Goal: Transaction & Acquisition: Purchase product/service

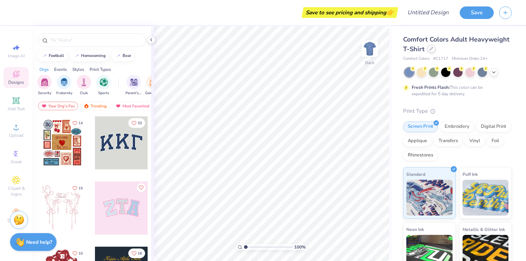
click at [432, 51] on div at bounding box center [432, 49] width 8 height 8
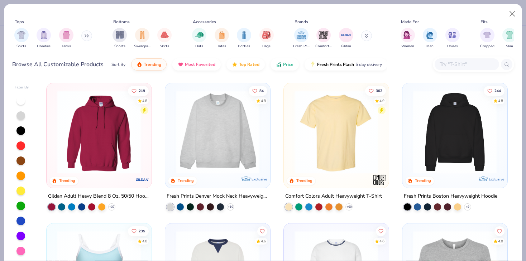
click at [481, 147] on img at bounding box center [455, 132] width 91 height 84
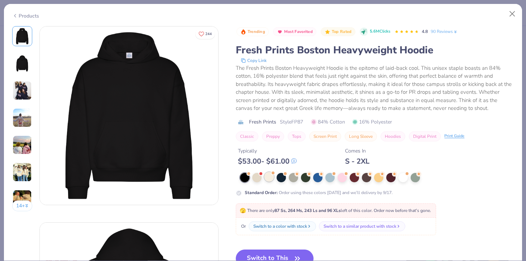
click at [270, 177] on div at bounding box center [269, 176] width 9 height 9
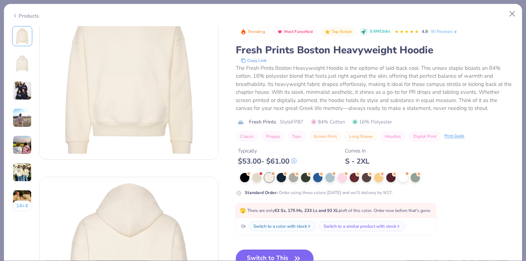
scroll to position [58, 0]
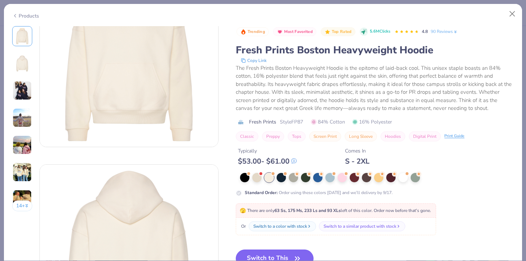
click at [270, 253] on button "Switch to This" at bounding box center [275, 259] width 78 height 18
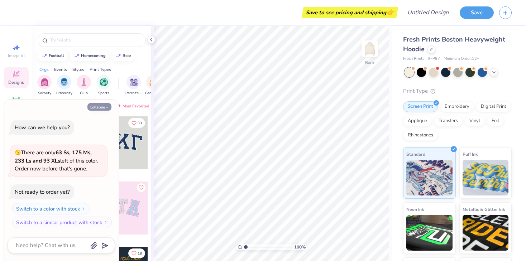
click at [106, 107] on icon "button" at bounding box center [107, 107] width 4 height 4
type textarea "x"
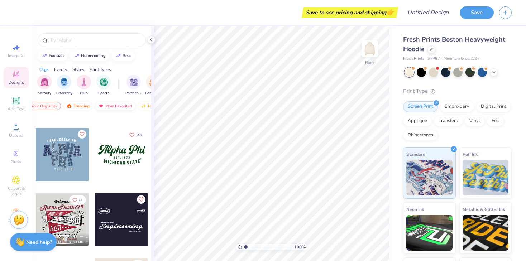
scroll to position [0, 42]
click at [60, 106] on div "Trending" at bounding box center [54, 106] width 30 height 9
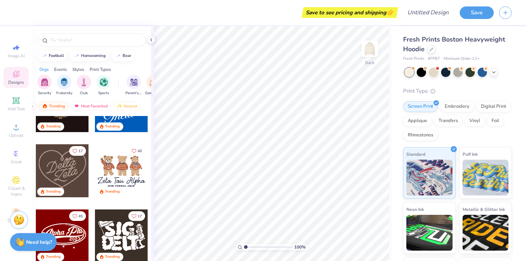
scroll to position [238, 0]
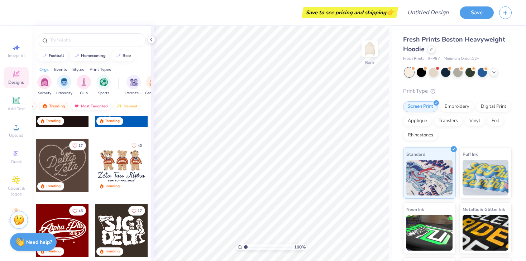
click at [96, 107] on div "Most Favorited" at bounding box center [91, 106] width 41 height 9
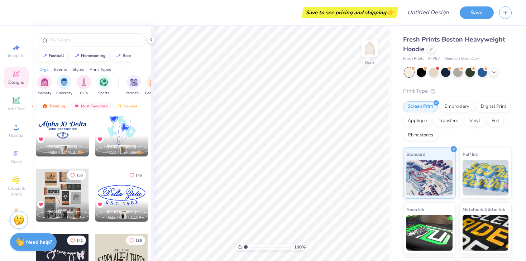
scroll to position [272, 0]
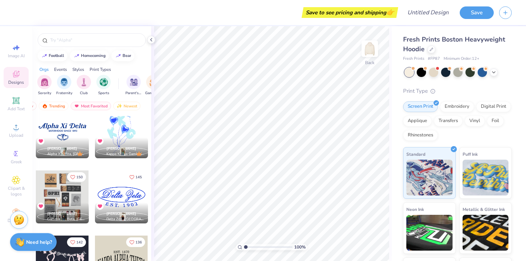
click at [71, 137] on div at bounding box center [62, 131] width 53 height 53
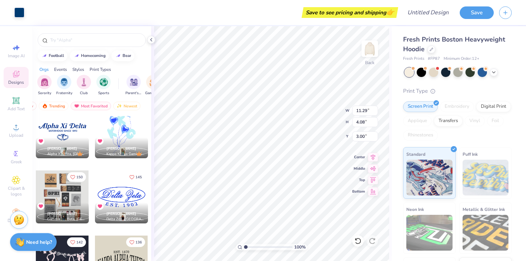
type input "13.23"
type input "4.79"
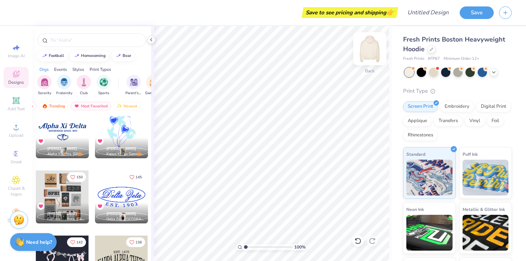
click at [368, 52] on img at bounding box center [370, 48] width 29 height 29
click at [57, 130] on div at bounding box center [62, 131] width 53 height 53
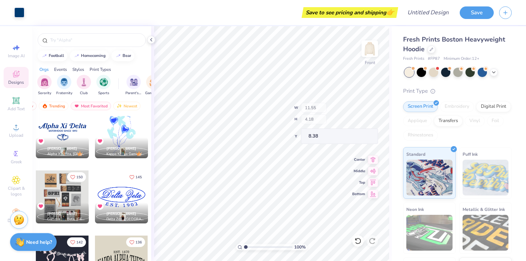
type input "8.37"
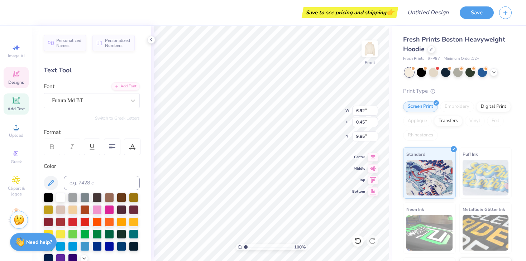
scroll to position [0, 0]
type textarea "S"
type textarea "[PERSON_NAME]"
type input "7.97"
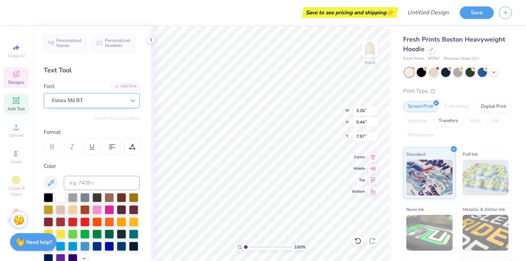
type input "2.61"
type input "1.19"
type input "8.38"
type input "3.20"
type input "1.47"
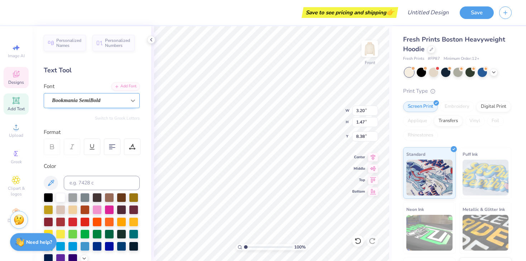
type input "1.85"
type input "1.29"
type input "8.37"
type input "3.20"
type input "1.47"
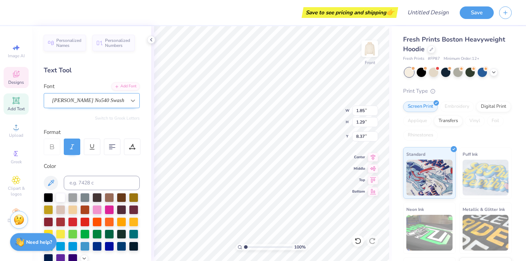
type input "8.38"
type input "1.85"
type input "1.29"
type input "8.37"
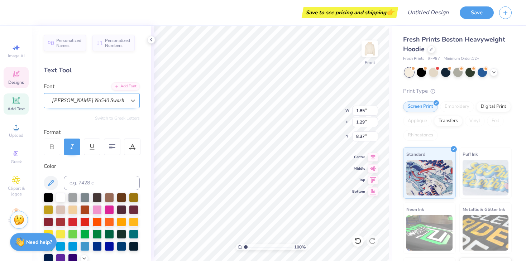
type textarea "D"
type input "8.42"
type textarea "ance"
type input "8.42"
type input "1.37"
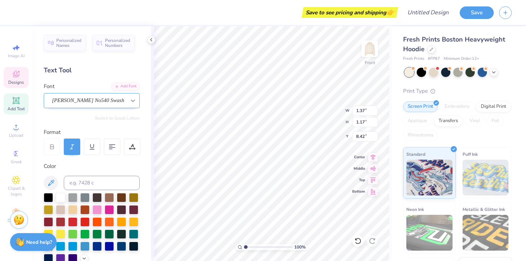
type input "1.17"
type input "1.75"
type input "1.14"
type input "1.37"
type input "1.17"
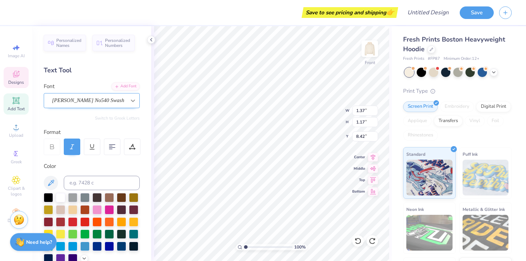
type textarea "C"
type input "2.61"
type input "1.19"
type input "8.38"
type textarea "ompany"
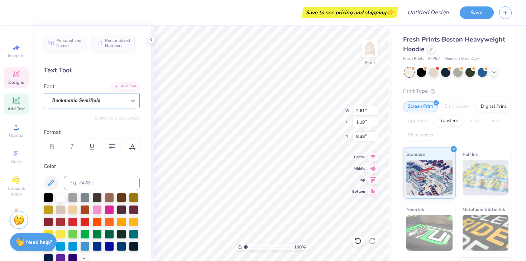
scroll to position [0, 0]
type input "8.19"
type input "5.98"
type input "1.09"
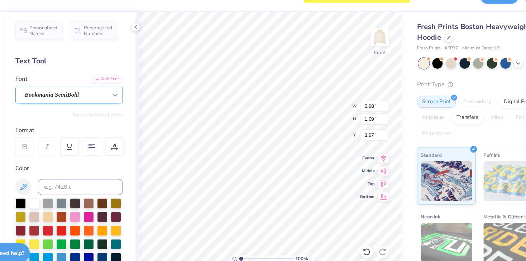
type input "8.65"
type input "8.42"
type input "1.03"
type input "1.38"
type input "8.70"
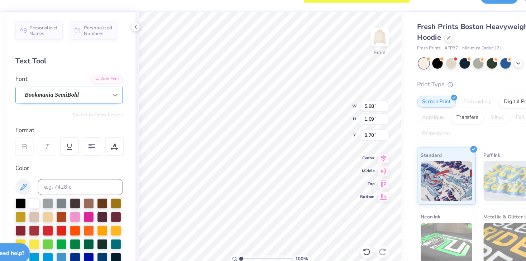
type input "1.03"
type input "1.38"
type input "9.60"
type input "5.98"
type input "1.09"
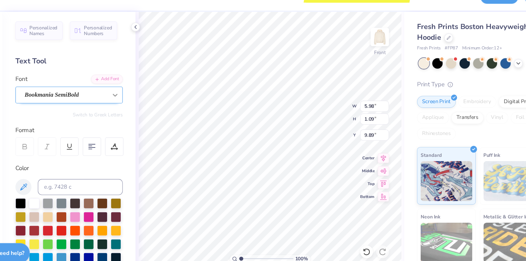
type input "13.11"
type input "1.03"
type input "1.38"
type input "12.55"
type input "8.19"
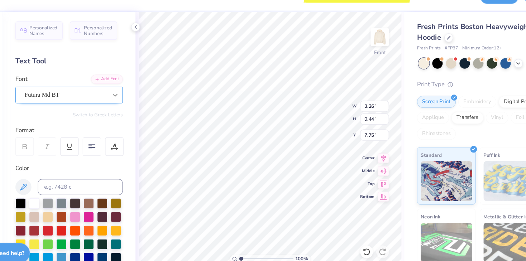
type input "7.75"
type input "8.38"
type input "7.43"
type input "8.06"
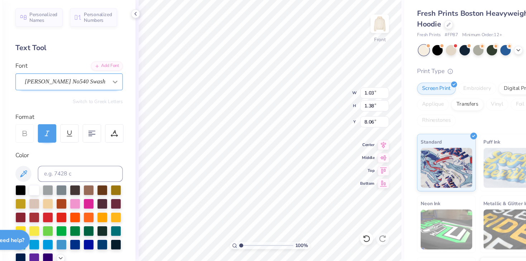
type input "5.98"
type input "1.09"
type input "8.75"
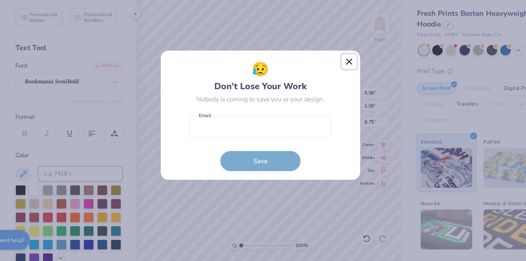
click at [347, 82] on button "Close" at bounding box center [343, 83] width 14 height 14
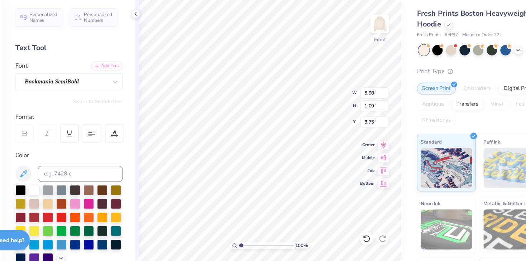
type input "1.03"
type input "1.38"
type input "8.06"
type input "5.98"
type input "1.09"
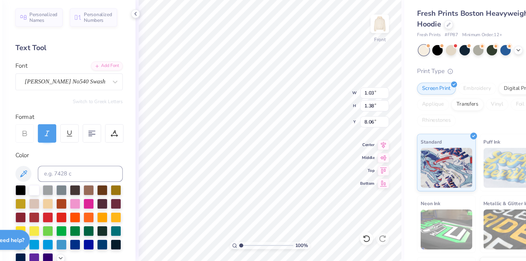
type input "8.75"
type textarea "Company"
type textarea "ompany"
type input "8.06"
type input "5.98"
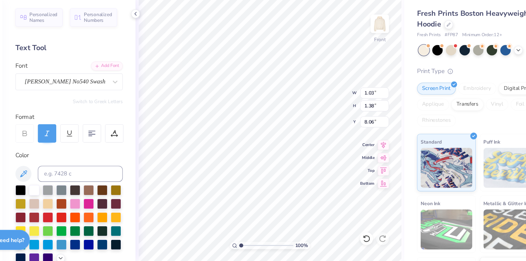
type input "1.09"
type input "8.75"
type input "2.79"
type input "1.57"
type input "10.98"
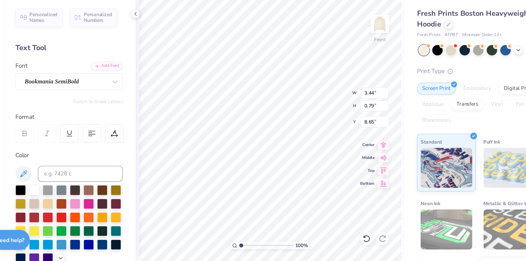
type input "8.65"
type input "1.37"
type input "1.20"
type input "8.38"
type input "1.03"
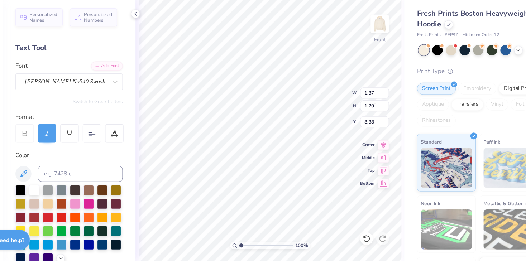
type input "1.38"
type input "7.87"
type input "5.98"
type input "1.09"
type input "8.70"
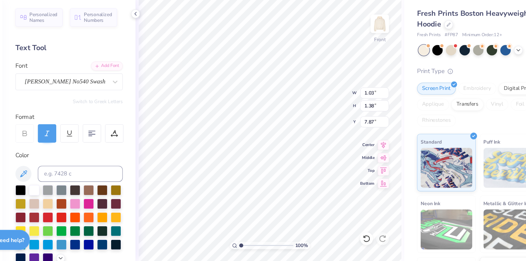
type input "8.42"
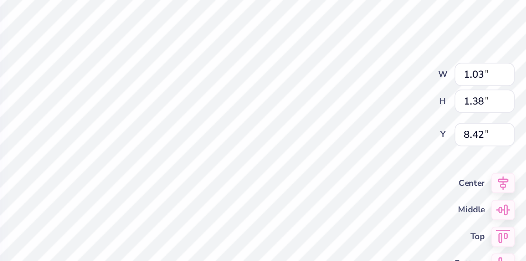
type input "8.01"
type input "8.38"
type input "8.20"
type input "1.03"
type input "1.38"
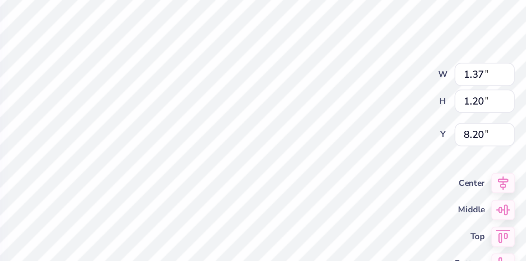
type input "8.01"
type input "1.37"
type input "1.20"
type input "8.20"
type input "7.87"
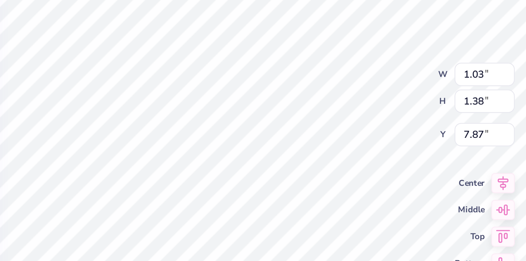
type input "1.02"
type input "1.36"
type input "8.02"
type input "1.37"
type input "1.20"
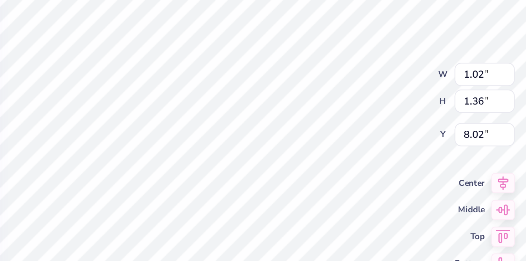
type input "8.19"
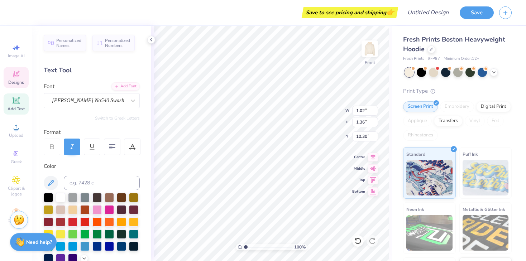
type input "10.30"
type input "1.37"
type input "1.20"
type input "8.11"
type input "1.02"
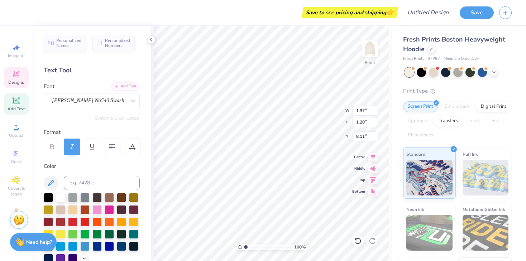
type input "1.36"
type input "10.30"
click at [364, 113] on input "1.02" at bounding box center [365, 111] width 26 height 10
click at [365, 111] on input "1.02" at bounding box center [365, 111] width 26 height 10
type input "1.37"
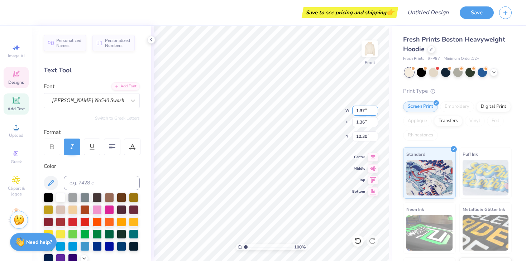
type input "1.83"
type input "10.07"
type input "1.83"
type input "10.07"
click at [366, 122] on input "1.83" at bounding box center [365, 122] width 26 height 10
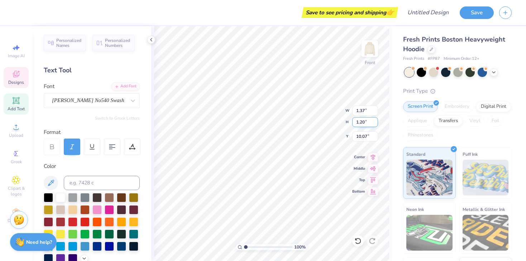
type input "1.20"
type input "0.90"
type input "10.38"
type input "0.90"
type input "10.38"
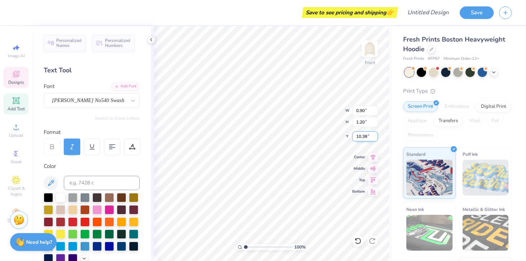
drag, startPoint x: 367, startPoint y: 135, endPoint x: 352, endPoint y: 134, distance: 15.4
click at [352, 134] on input "10.38" at bounding box center [365, 137] width 26 height 10
type input "7.87"
type input "8.47"
type input "10.56"
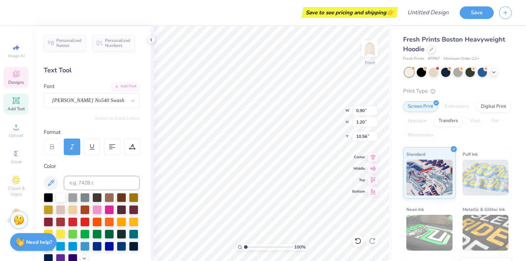
type input "5.98"
type input "1.09"
type input "10.98"
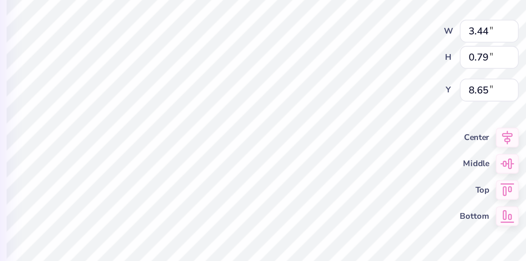
type input "14.75"
type input "1.37"
type input "1.20"
type input "14.15"
type input "3.44"
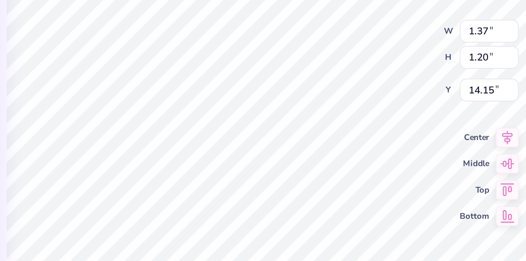
type input "0.79"
type input "14.75"
type input "1.37"
type input "1.20"
type input "14.15"
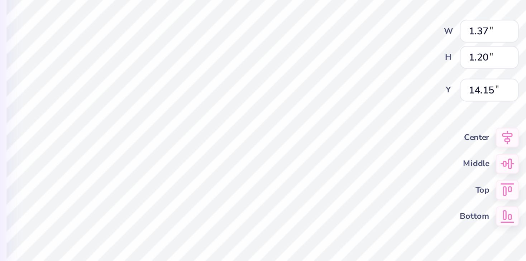
type input "3.44"
type input "0.79"
type input "14.35"
type input "9.02"
type input "12.85"
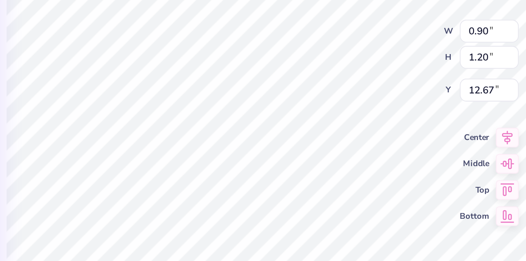
type input "1.01"
type input "1.35"
type input "12.66"
type input "12.59"
type input "5.98"
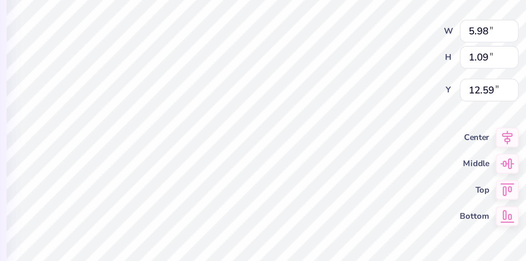
type input "1.09"
type input "12.85"
type input "16.85"
type input "14.75"
type input "14.40"
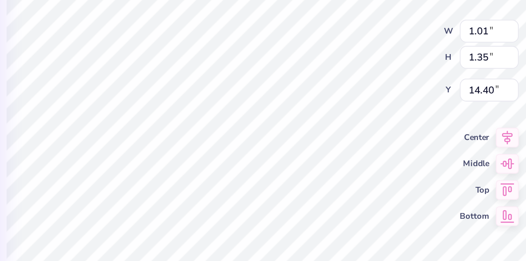
type input "14.07"
type input "5.98"
type input "1.09"
type input "14.75"
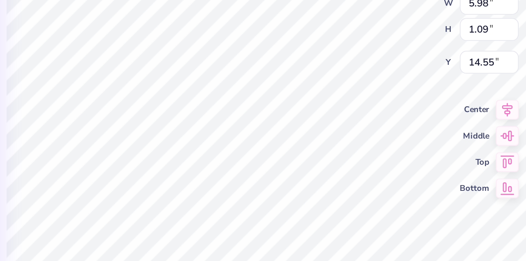
type input "14.75"
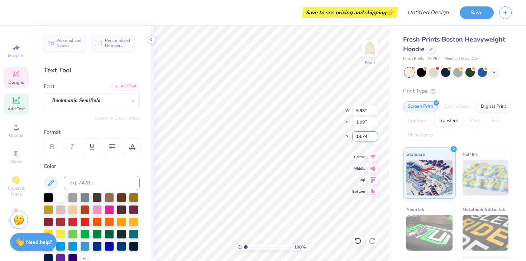
click at [375, 139] on input "14.74" at bounding box center [365, 137] width 26 height 10
click at [375, 139] on input "14.73" at bounding box center [365, 137] width 26 height 10
click at [375, 135] on input "14.74" at bounding box center [365, 137] width 26 height 10
click at [375, 135] on input "14.75" at bounding box center [365, 137] width 26 height 10
click at [375, 135] on input "14.76" at bounding box center [365, 137] width 26 height 10
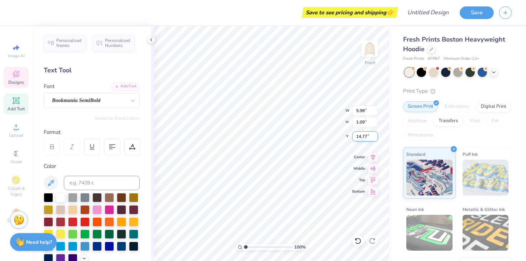
click at [375, 135] on input "14.77" at bounding box center [365, 137] width 26 height 10
click at [375, 135] on input "14.78" at bounding box center [365, 137] width 26 height 10
click at [375, 135] on input "14.79" at bounding box center [365, 137] width 26 height 10
click at [375, 135] on input "14.8" at bounding box center [365, 137] width 26 height 10
click at [375, 135] on input "14.81" at bounding box center [365, 137] width 26 height 10
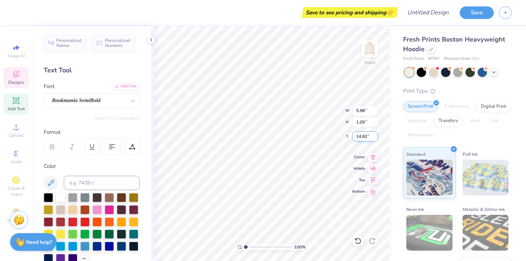
click at [375, 135] on input "14.82" at bounding box center [365, 137] width 26 height 10
click at [375, 135] on input "14.83" at bounding box center [365, 137] width 26 height 10
click at [375, 135] on input "14.84" at bounding box center [365, 137] width 26 height 10
click at [375, 135] on input "14.85" at bounding box center [365, 137] width 26 height 10
type input "1"
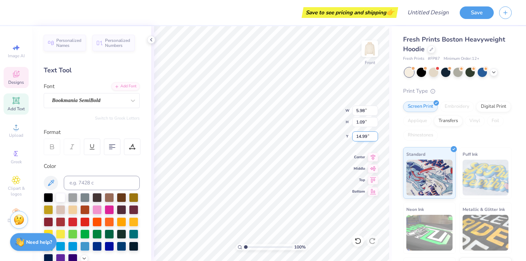
click at [375, 138] on input "14.99" at bounding box center [365, 137] width 26 height 10
click at [375, 138] on input "14.98" at bounding box center [365, 137] width 26 height 10
click at [375, 138] on input "14.97" at bounding box center [365, 137] width 26 height 10
click at [375, 138] on input "14.96" at bounding box center [365, 137] width 26 height 10
click at [375, 138] on input "14.95" at bounding box center [365, 137] width 26 height 10
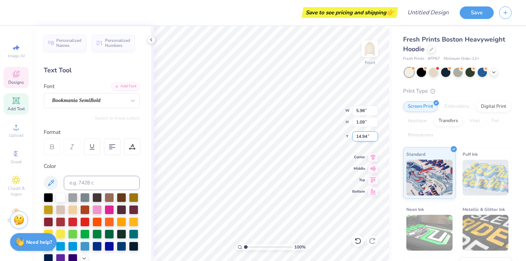
click at [375, 138] on input "14.94" at bounding box center [365, 137] width 26 height 10
click at [375, 138] on input "14.93" at bounding box center [365, 137] width 26 height 10
click at [375, 138] on input "14.92" at bounding box center [365, 137] width 26 height 10
click at [375, 138] on input "14.91" at bounding box center [365, 137] width 26 height 10
click at [375, 138] on input "14.9" at bounding box center [365, 137] width 26 height 10
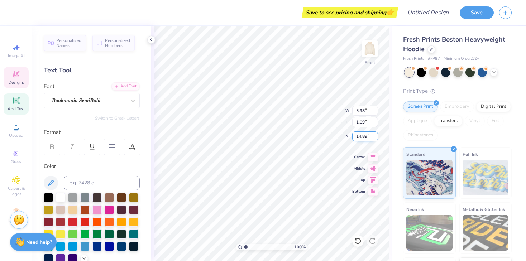
click at [375, 138] on input "14.89" at bounding box center [365, 137] width 26 height 10
click at [375, 138] on input "14.88" at bounding box center [365, 137] width 26 height 10
click at [375, 138] on input "14.87" at bounding box center [365, 137] width 26 height 10
click at [375, 138] on input "14.86" at bounding box center [365, 137] width 26 height 10
click at [375, 138] on input "14.85" at bounding box center [365, 137] width 26 height 10
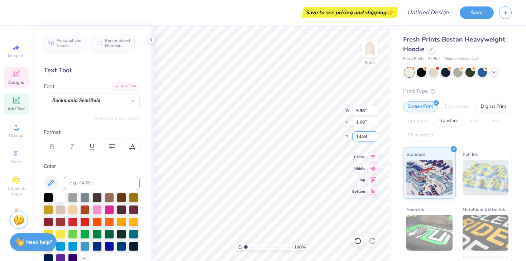
click at [375, 138] on input "14.84" at bounding box center [365, 137] width 26 height 10
click at [375, 138] on input "14.83" at bounding box center [365, 137] width 26 height 10
click at [375, 138] on input "14.82" at bounding box center [365, 137] width 26 height 10
click at [375, 138] on input "14.81" at bounding box center [365, 137] width 26 height 10
click at [375, 138] on input "14.8" at bounding box center [365, 137] width 26 height 10
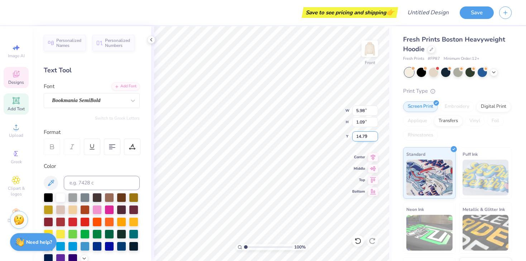
click at [375, 138] on input "14.79" at bounding box center [365, 137] width 26 height 10
type input "14.78"
click at [375, 138] on input "14.78" at bounding box center [365, 137] width 26 height 10
type input "3.44"
type input "0.79"
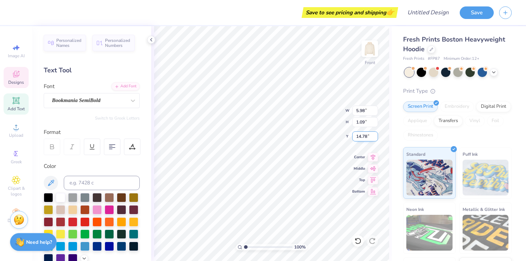
type input "9.22"
type input "1.37"
type input "1.20"
type input "8.82"
type input "8.94"
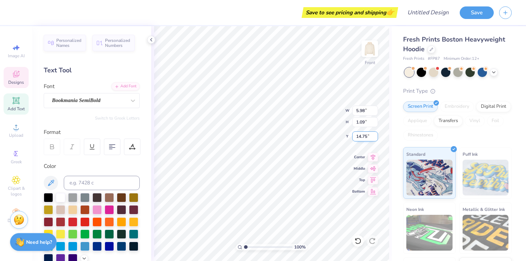
drag, startPoint x: 368, startPoint y: 136, endPoint x: 358, endPoint y: 136, distance: 9.7
click at [358, 136] on input "14.75" at bounding box center [365, 137] width 26 height 10
type input "1"
type input "9.22"
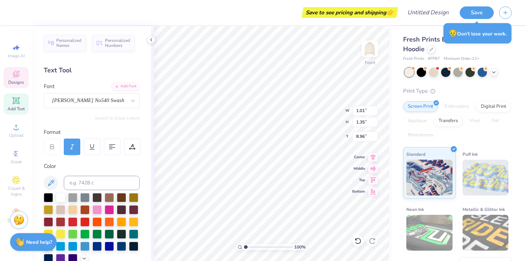
type input "1.37"
type input "1.20"
type input "8.82"
type input "1.01"
type input "1.35"
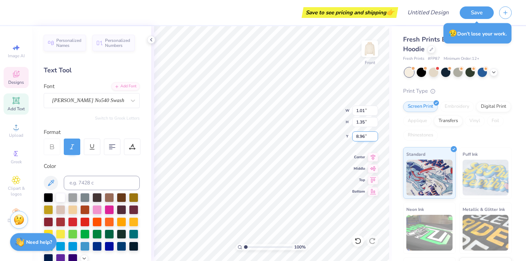
click at [365, 138] on input "8.96" at bounding box center [365, 137] width 26 height 10
type input "8.82"
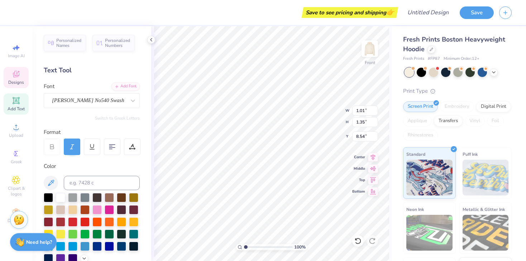
type input "8.54"
type input "5.98"
type input "1.09"
type input "9.22"
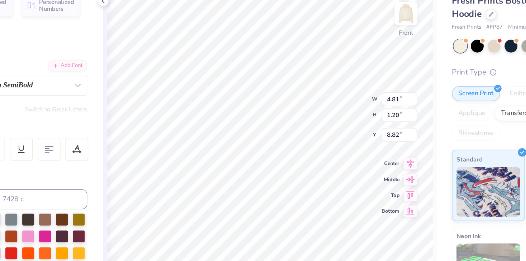
type input "8.70"
type input "5.98"
type input "1.09"
type input "9.22"
type input "16.49"
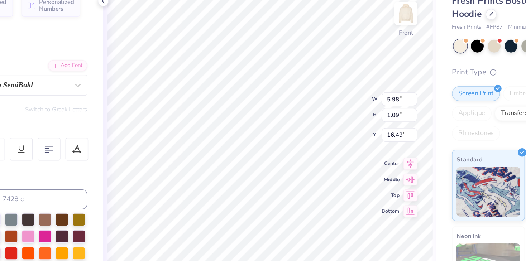
type input "19.49"
type input "3.26"
type input "0.44"
type input "7.43"
type input "1.01"
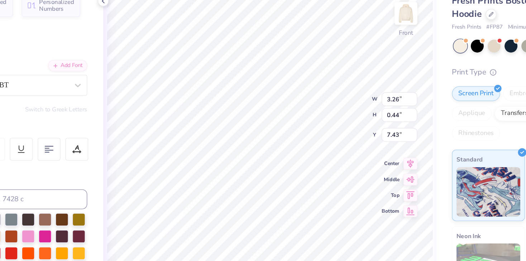
type input "1.35"
type input "18.82"
type input "1.37"
type input "1.20"
type input "8.70"
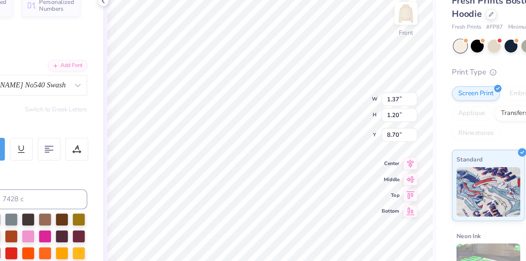
type input "1.01"
type input "1.35"
click at [361, 137] on input "18.82" at bounding box center [365, 137] width 26 height 10
click at [364, 137] on input "8.82" at bounding box center [365, 137] width 26 height 10
type input "8.70"
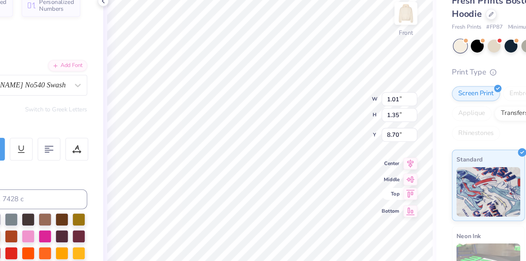
type input "5.98"
type input "1.09"
type input "19.51"
type input "3.44"
click at [367, 137] on input "19.49" at bounding box center [365, 137] width 26 height 10
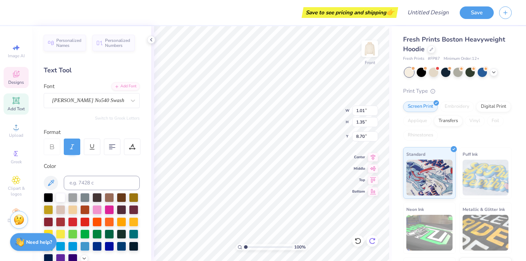
click at [371, 241] on icon at bounding box center [372, 241] width 7 height 7
click at [375, 133] on input "8.71" at bounding box center [365, 137] width 26 height 10
click at [375, 133] on input "8.72" at bounding box center [365, 137] width 26 height 10
click at [375, 133] on input "8.73" at bounding box center [365, 137] width 26 height 10
click at [375, 133] on input "8.74" at bounding box center [365, 137] width 26 height 10
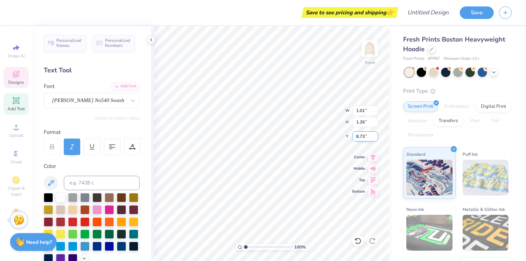
click at [375, 139] on input "8.73" at bounding box center [365, 137] width 26 height 10
click at [375, 139] on input "8.72" at bounding box center [365, 137] width 26 height 10
click at [375, 139] on input "8.71" at bounding box center [365, 137] width 26 height 10
click at [375, 139] on input "8.7" at bounding box center [365, 137] width 26 height 10
click at [375, 139] on input "8.69" at bounding box center [365, 137] width 26 height 10
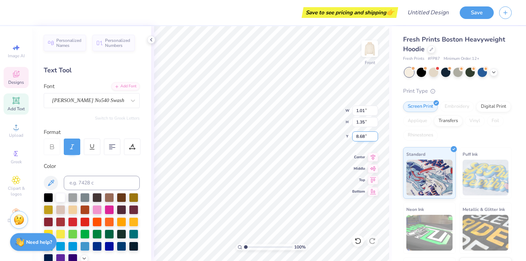
click at [375, 139] on input "8.68" at bounding box center [365, 137] width 26 height 10
click at [375, 139] on input "8.67" at bounding box center [365, 137] width 26 height 10
click at [375, 139] on input "8.66" at bounding box center [365, 137] width 26 height 10
click at [375, 139] on input "8.65" at bounding box center [365, 137] width 26 height 10
click at [375, 139] on input "8.64" at bounding box center [365, 137] width 26 height 10
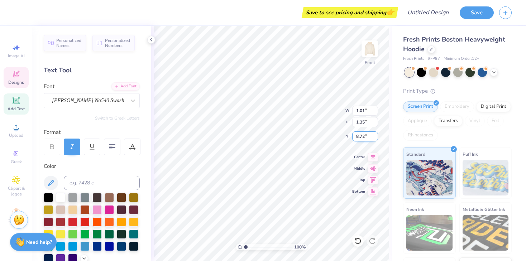
click at [365, 138] on input "8.72" at bounding box center [365, 137] width 26 height 10
click at [375, 135] on input "8.73" at bounding box center [365, 137] width 26 height 10
click at [375, 135] on input "8.74" at bounding box center [365, 137] width 26 height 10
click at [375, 135] on input "8.75" at bounding box center [365, 137] width 26 height 10
click at [375, 135] on input "8.76" at bounding box center [365, 137] width 26 height 10
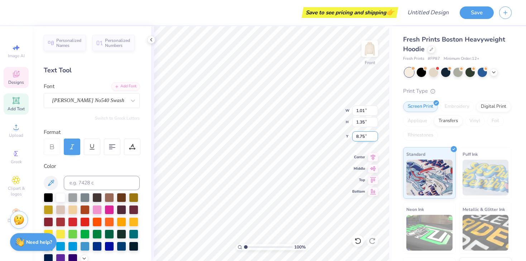
click at [375, 139] on input "8.75" at bounding box center [365, 137] width 26 height 10
click at [375, 139] on input "8.74" at bounding box center [365, 137] width 26 height 10
click at [375, 139] on input "8.73" at bounding box center [365, 137] width 26 height 10
click at [375, 139] on input "8.72" at bounding box center [365, 137] width 26 height 10
click at [375, 139] on input "8.71" at bounding box center [365, 137] width 26 height 10
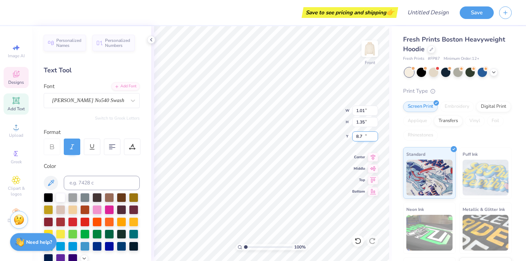
click at [375, 139] on input "8.7" at bounding box center [365, 137] width 26 height 10
click at [375, 139] on input "8.69" at bounding box center [365, 137] width 26 height 10
click at [375, 139] on input "8.68" at bounding box center [365, 137] width 26 height 10
click at [375, 139] on input "8.67" at bounding box center [365, 137] width 26 height 10
click at [375, 139] on input "8.66" at bounding box center [365, 137] width 26 height 10
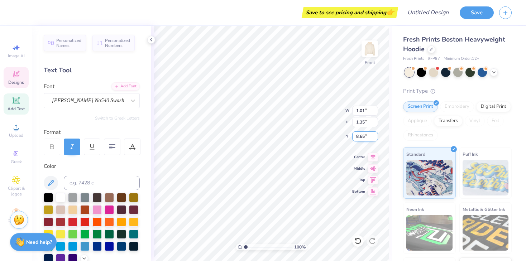
click at [375, 139] on input "8.65" at bounding box center [365, 137] width 26 height 10
click at [375, 139] on input "8.64" at bounding box center [365, 137] width 26 height 10
click at [375, 139] on input "8.63" at bounding box center [365, 137] width 26 height 10
click at [375, 139] on input "8.62" at bounding box center [365, 137] width 26 height 10
click at [375, 139] on input "8.61" at bounding box center [365, 137] width 26 height 10
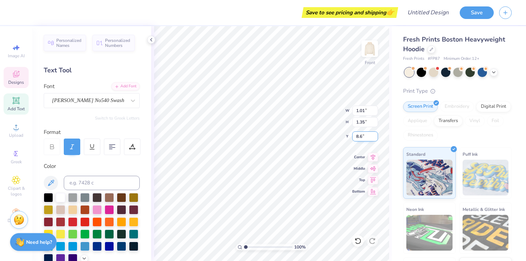
click at [375, 139] on input "8.6" at bounding box center [365, 137] width 26 height 10
click at [375, 139] on input "8.59" at bounding box center [365, 137] width 26 height 10
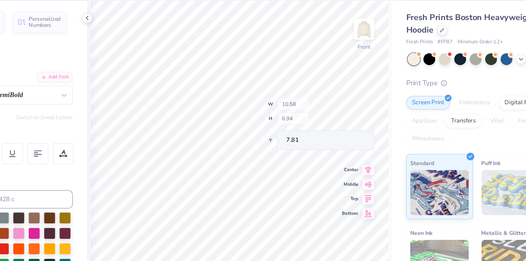
click at [333, 120] on div "100 % Front W 10.58 H 6.94 Y 7.81 Center Middle Top Bottom" at bounding box center [271, 143] width 241 height 235
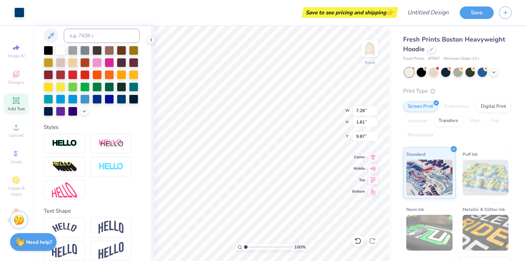
scroll to position [155, 0]
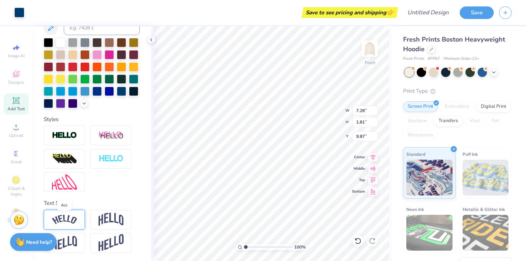
click at [67, 222] on img at bounding box center [64, 220] width 25 height 10
click at [74, 217] on img at bounding box center [64, 220] width 25 height 10
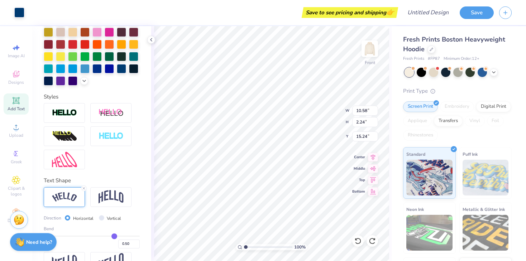
scroll to position [197, 0]
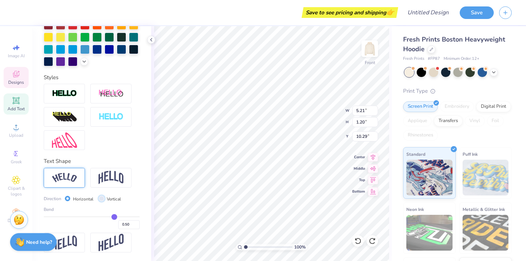
click at [100, 199] on input "Vertical" at bounding box center [101, 198] width 5 height 5
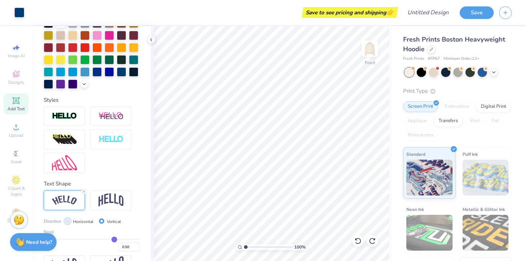
click at [66, 221] on input "Horizontal" at bounding box center [67, 221] width 5 height 5
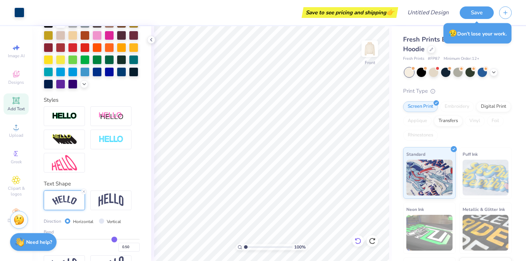
click at [359, 243] on icon at bounding box center [358, 241] width 7 height 7
click at [372, 242] on icon at bounding box center [372, 241] width 7 height 7
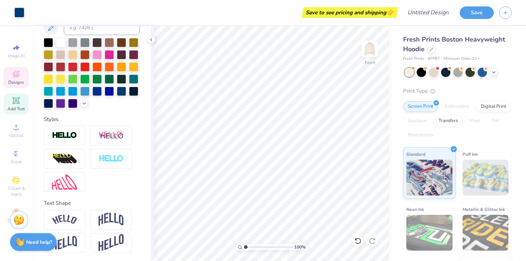
click at [15, 77] on icon at bounding box center [16, 74] width 9 height 9
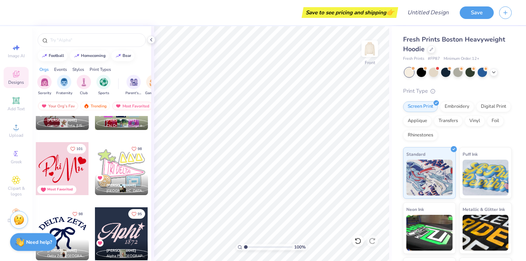
scroll to position [887, 0]
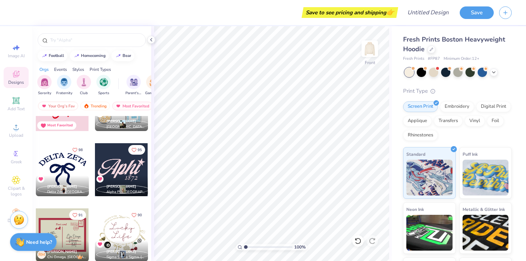
click at [62, 163] on div at bounding box center [62, 169] width 53 height 53
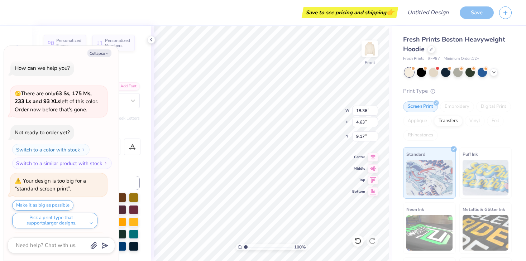
scroll to position [65, 0]
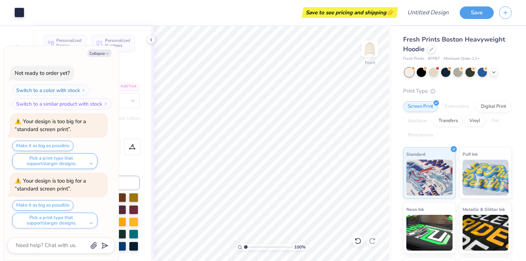
click at [139, 57] on div "Personalized Names Personalized Numbers Text Tool Add Font Font Bitstream Coope…" at bounding box center [91, 143] width 119 height 235
click at [106, 54] on icon "button" at bounding box center [107, 54] width 4 height 4
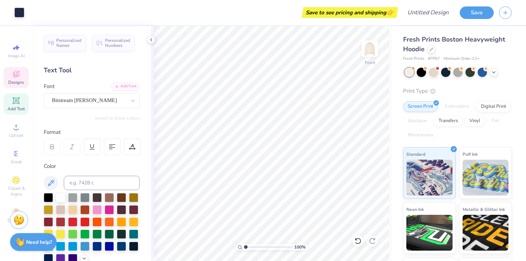
click at [12, 81] on span "Designs" at bounding box center [16, 83] width 16 height 6
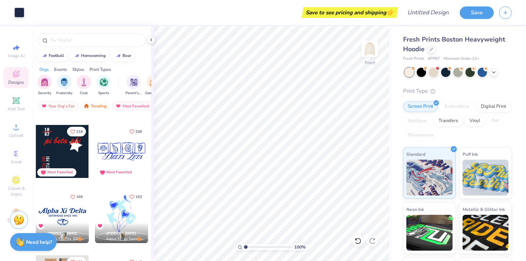
scroll to position [243, 0]
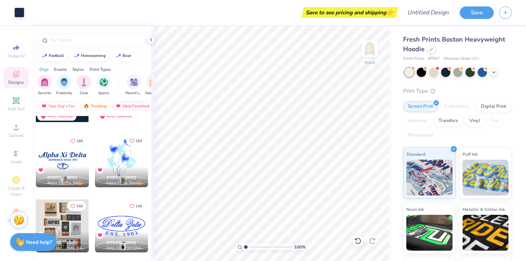
click at [68, 163] on div at bounding box center [62, 160] width 53 height 53
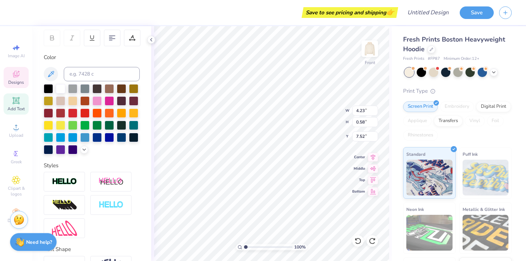
scroll to position [92, 0]
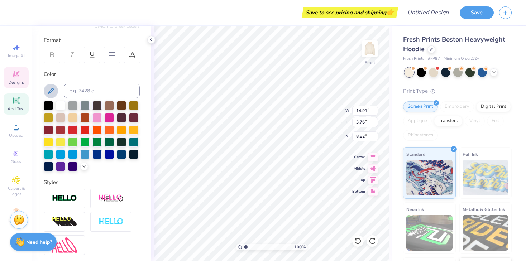
click at [51, 89] on icon at bounding box center [51, 91] width 6 height 6
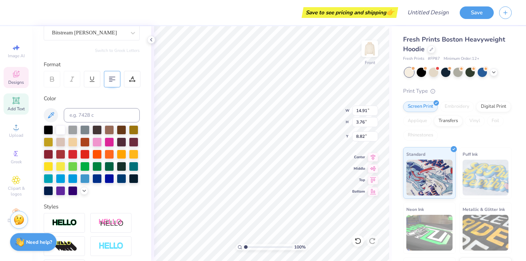
scroll to position [0, 0]
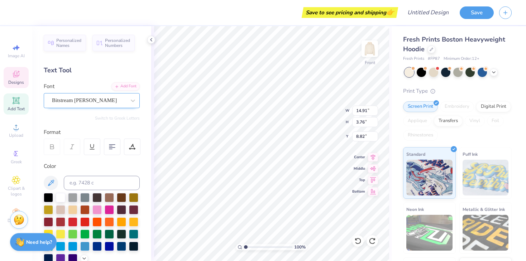
click at [109, 99] on div "Bitstream [PERSON_NAME]" at bounding box center [88, 100] width 75 height 11
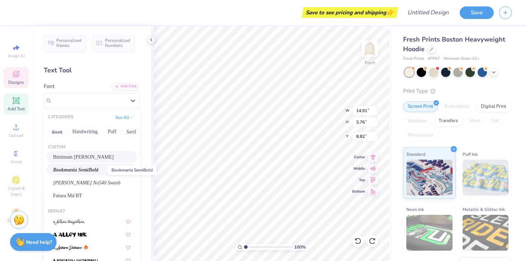
click at [77, 171] on span "Bookmania SemiBold" at bounding box center [75, 170] width 45 height 8
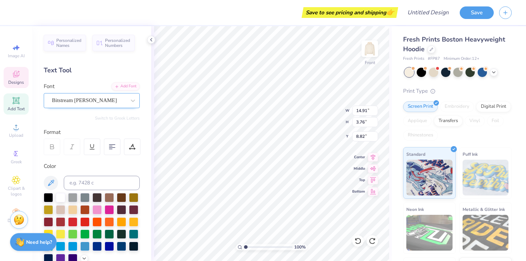
click at [84, 100] on div "Bitstream [PERSON_NAME]" at bounding box center [88, 100] width 75 height 11
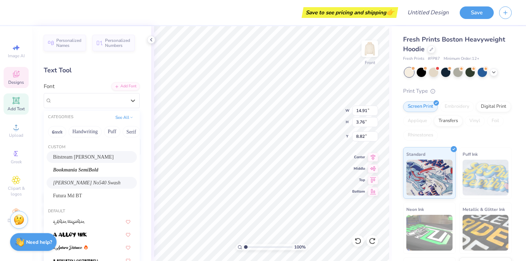
click at [62, 180] on span "[PERSON_NAME] No540 Swash" at bounding box center [86, 183] width 67 height 8
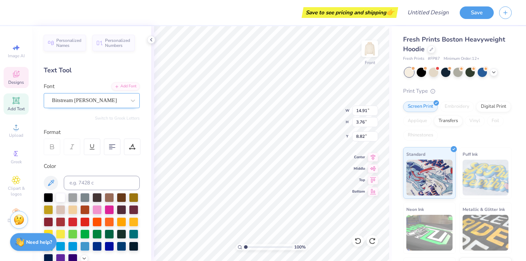
click at [104, 101] on div "Bitstream [PERSON_NAME]" at bounding box center [88, 100] width 75 height 11
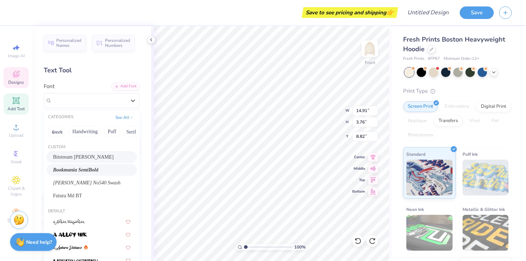
click at [70, 175] on div "Bookmania SemiBold" at bounding box center [92, 170] width 90 height 12
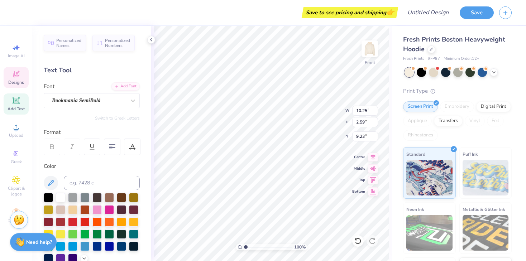
scroll to position [0, 2]
click at [111, 149] on icon at bounding box center [112, 147] width 6 height 6
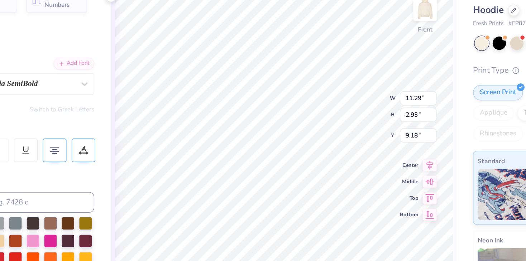
scroll to position [0, 1]
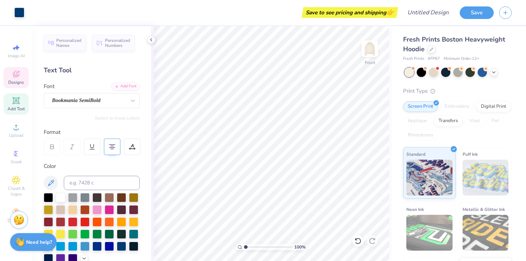
click at [11, 79] on div "Designs" at bounding box center [16, 77] width 25 height 21
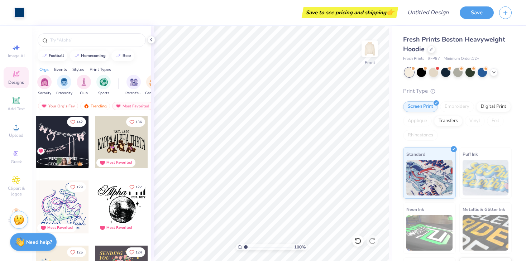
scroll to position [393, 0]
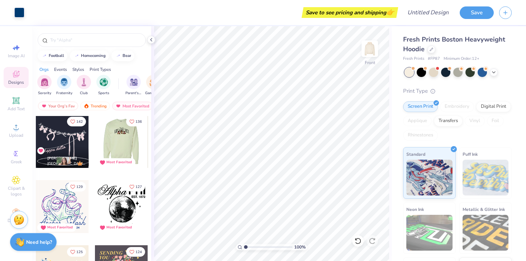
click at [95, 141] on div at bounding box center [68, 141] width 53 height 53
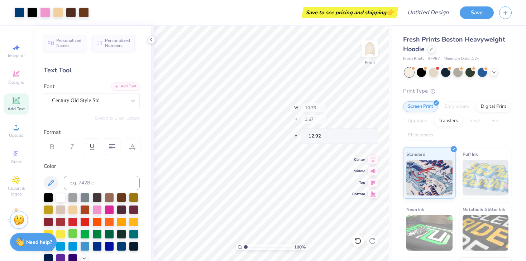
scroll to position [42, 0]
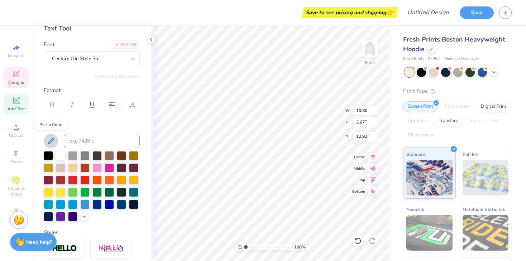
click at [51, 140] on icon at bounding box center [51, 141] width 9 height 9
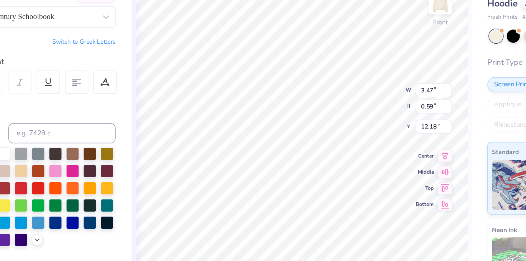
scroll to position [0, 1]
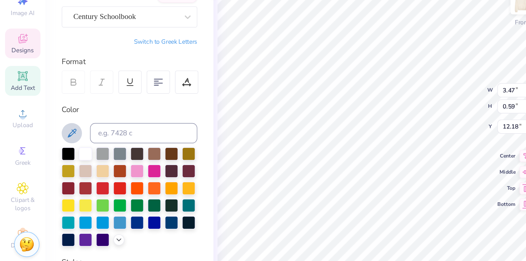
click at [48, 142] on icon at bounding box center [51, 141] width 9 height 9
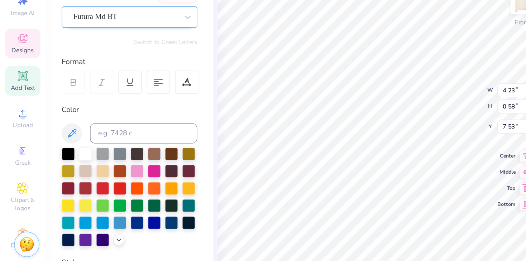
click at [123, 62] on div "Futura Md BT" at bounding box center [88, 58] width 75 height 11
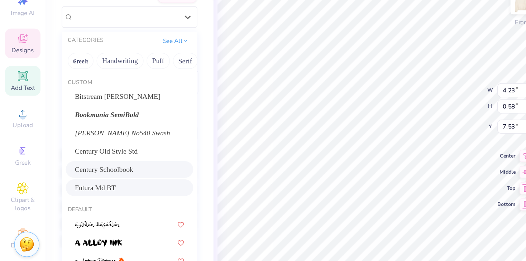
click at [64, 165] on span "Century Schoolbook" at bounding box center [74, 167] width 42 height 8
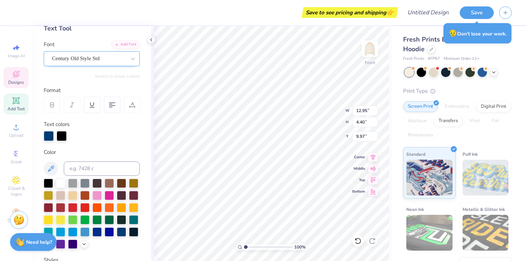
click at [115, 56] on div "Century Old Style Std" at bounding box center [88, 58] width 75 height 11
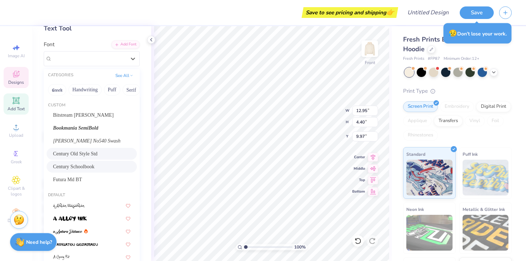
click at [77, 164] on span "Century Schoolbook" at bounding box center [74, 167] width 42 height 8
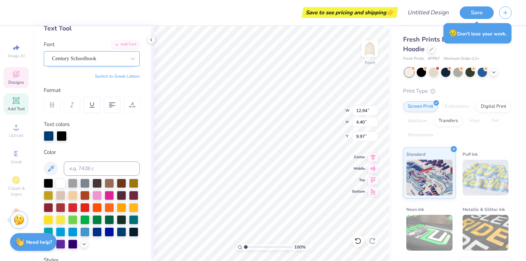
click at [126, 59] on div "Century Schoolbook" at bounding box center [88, 58] width 75 height 11
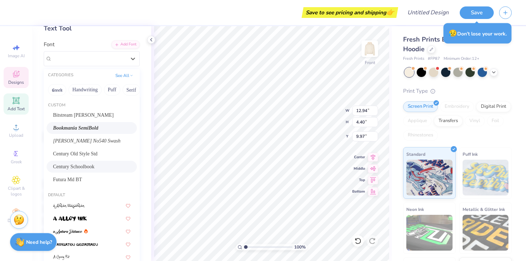
click at [94, 126] on span "Bookmania SemiBold" at bounding box center [75, 128] width 45 height 8
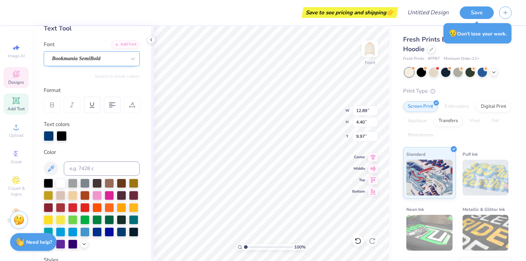
click at [89, 60] on div "Bookmania SemiBold" at bounding box center [88, 58] width 75 height 11
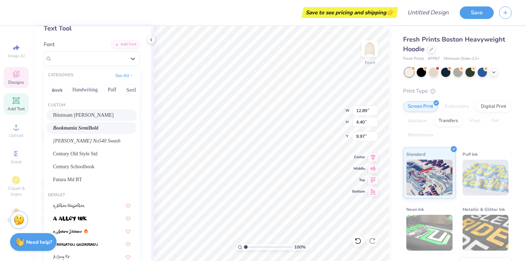
click at [82, 116] on span "Bitstream [PERSON_NAME]" at bounding box center [83, 115] width 61 height 8
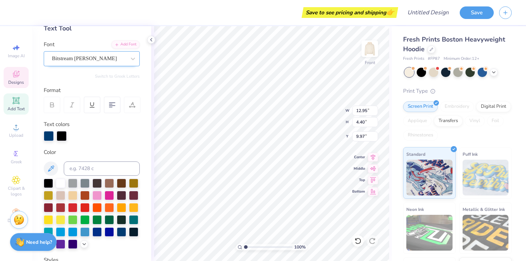
click at [115, 56] on div "Bitstream [PERSON_NAME]" at bounding box center [88, 58] width 75 height 11
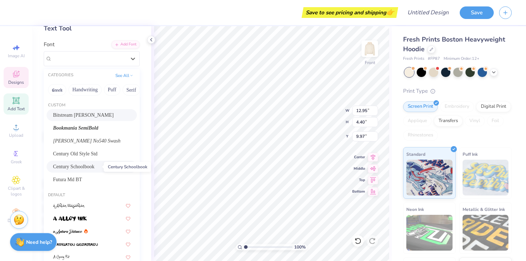
click at [74, 170] on span "Century Schoolbook" at bounding box center [74, 167] width 42 height 8
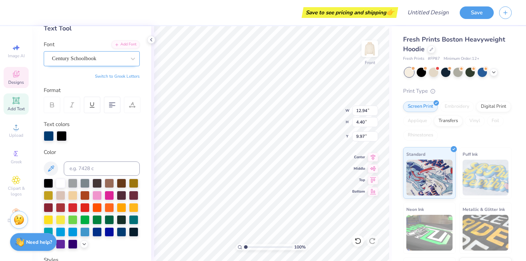
click at [115, 61] on div "Century Schoolbook" at bounding box center [88, 58] width 75 height 11
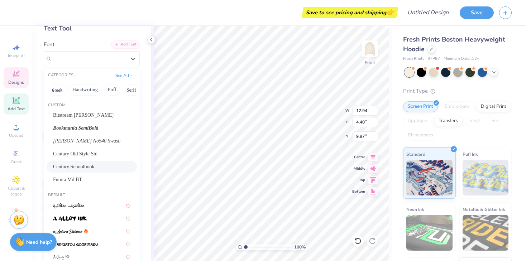
click at [86, 166] on span "Century Schoolbook" at bounding box center [74, 167] width 42 height 8
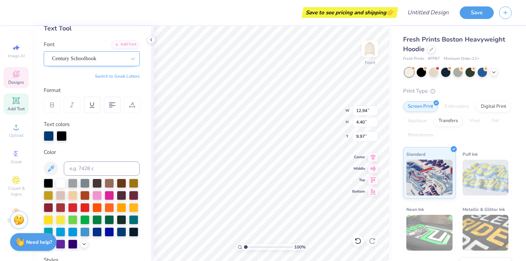
click at [96, 60] on div "Century Schoolbook" at bounding box center [88, 58] width 75 height 11
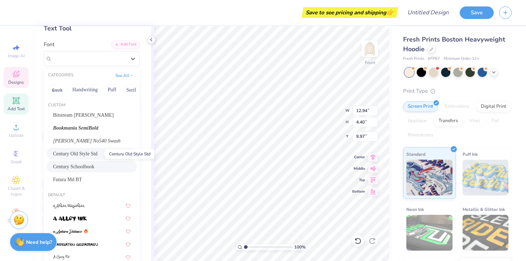
click at [83, 156] on span "Century Old Style Std" at bounding box center [75, 154] width 44 height 8
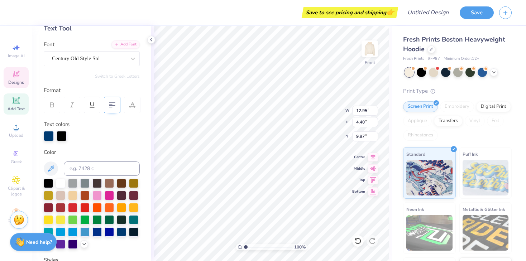
click at [113, 104] on icon at bounding box center [112, 105] width 6 height 6
click at [110, 107] on icon at bounding box center [112, 105] width 6 height 6
click at [112, 106] on 380 at bounding box center [112, 106] width 6 height 0
click at [112, 109] on div at bounding box center [112, 105] width 16 height 16
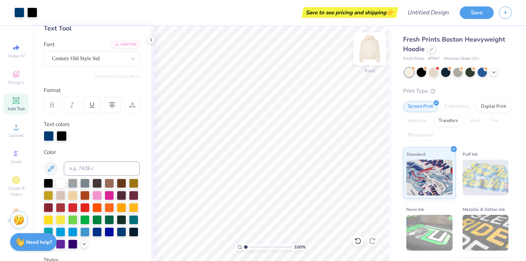
click at [371, 53] on img at bounding box center [370, 48] width 29 height 29
click at [369, 54] on img at bounding box center [370, 48] width 29 height 29
click at [16, 77] on icon at bounding box center [16, 74] width 9 height 9
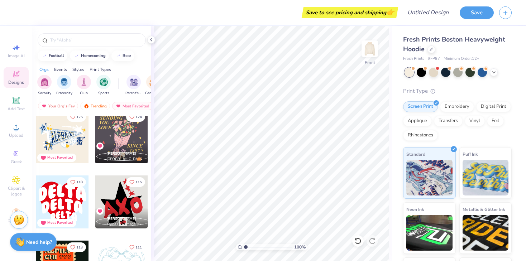
scroll to position [517, 0]
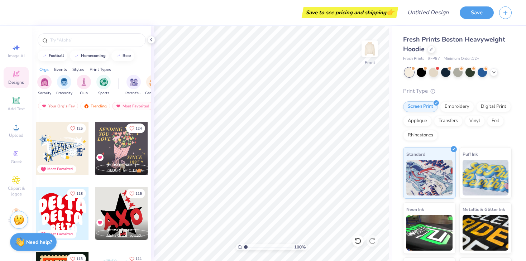
click at [42, 149] on div at bounding box center [15, 148] width 53 height 53
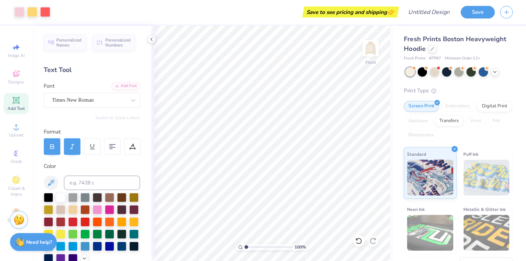
scroll to position [0, 0]
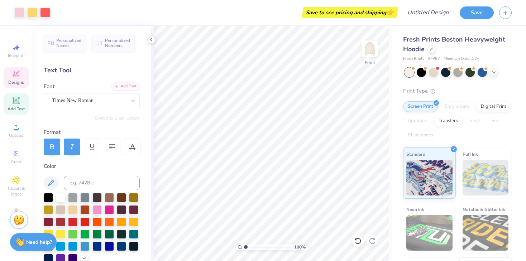
click at [16, 80] on span "Designs" at bounding box center [16, 83] width 16 height 6
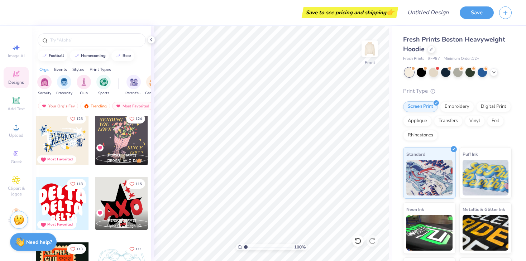
scroll to position [527, 0]
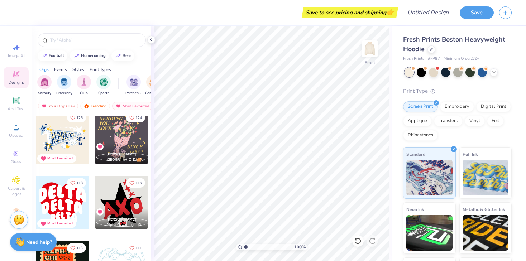
click at [122, 139] on div at bounding box center [121, 137] width 53 height 53
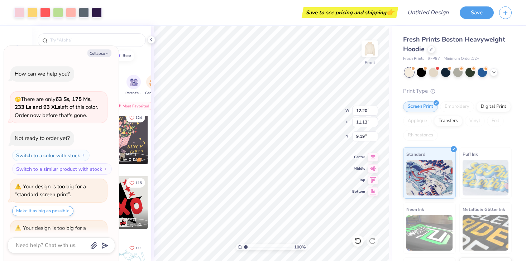
scroll to position [71, 0]
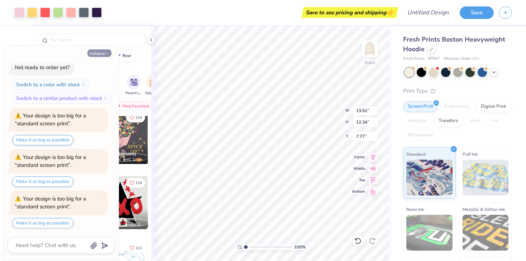
click at [107, 52] on icon "button" at bounding box center [107, 54] width 4 height 4
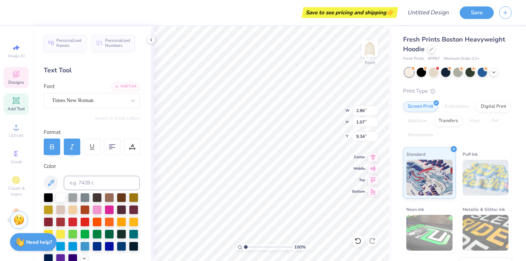
scroll to position [0, 0]
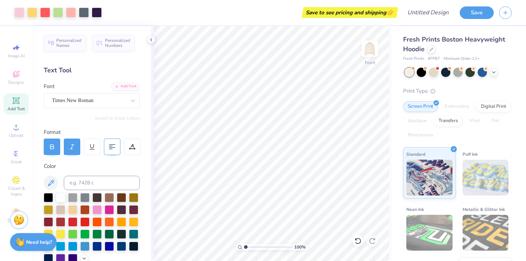
click at [111, 152] on div at bounding box center [112, 147] width 16 height 16
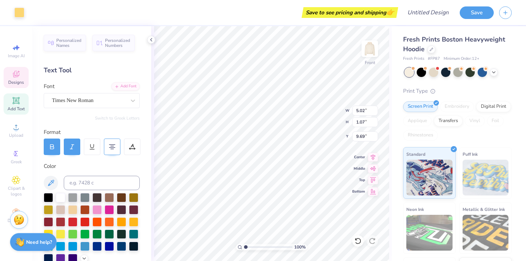
click at [112, 146] on icon at bounding box center [112, 147] width 6 height 6
click at [113, 151] on div at bounding box center [112, 147] width 16 height 16
click at [358, 246] on div at bounding box center [357, 241] width 11 height 11
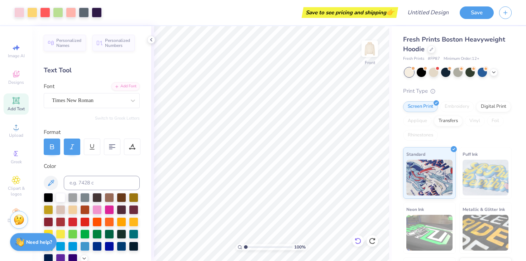
drag, startPoint x: 374, startPoint y: 243, endPoint x: 357, endPoint y: 242, distance: 17.2
click at [374, 243] on icon at bounding box center [372, 241] width 6 height 6
click at [356, 242] on icon at bounding box center [358, 241] width 7 height 7
click at [357, 241] on icon at bounding box center [358, 241] width 7 height 7
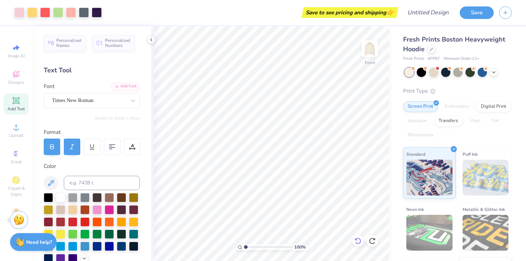
click at [357, 242] on icon at bounding box center [358, 241] width 7 height 7
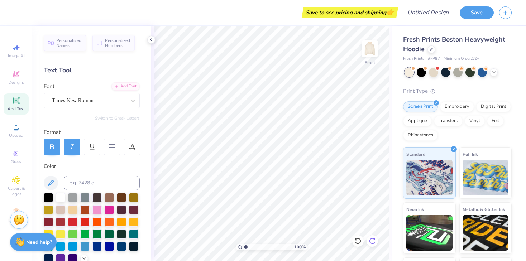
click at [371, 239] on icon at bounding box center [372, 241] width 7 height 7
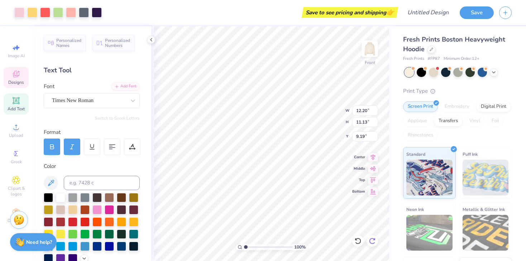
click at [371, 245] on div at bounding box center [372, 241] width 11 height 11
click at [373, 242] on icon at bounding box center [372, 241] width 7 height 7
click at [372, 241] on icon at bounding box center [372, 241] width 7 height 7
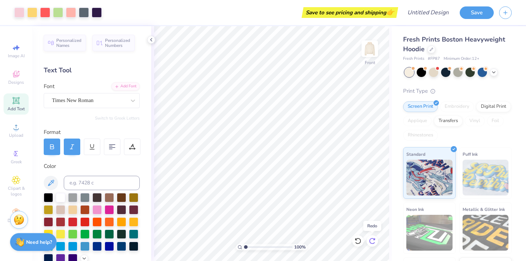
click at [372, 242] on icon at bounding box center [372, 241] width 7 height 7
click at [358, 242] on icon at bounding box center [358, 241] width 7 height 7
click at [358, 243] on icon at bounding box center [358, 241] width 7 height 7
drag, startPoint x: 246, startPoint y: 247, endPoint x: 250, endPoint y: 245, distance: 4.0
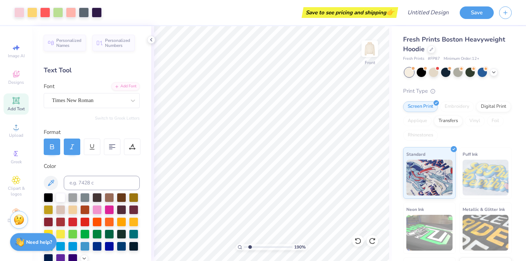
click at [250, 245] on input "range" at bounding box center [268, 247] width 48 height 6
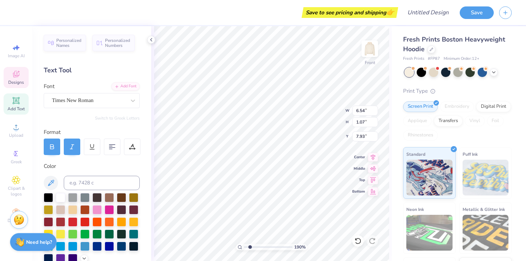
scroll to position [0, 1]
click at [374, 191] on icon at bounding box center [373, 190] width 10 height 9
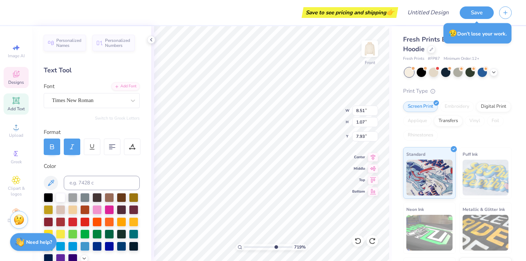
drag, startPoint x: 250, startPoint y: 247, endPoint x: 275, endPoint y: 248, distance: 25.1
click at [275, 248] on input "range" at bounding box center [268, 247] width 48 height 6
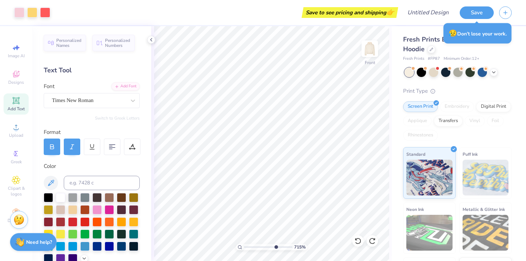
click at [258, 261] on html "Art colors Save to see pricing and shipping 👉 Design Title Save Image AI Design…" at bounding box center [263, 130] width 526 height 261
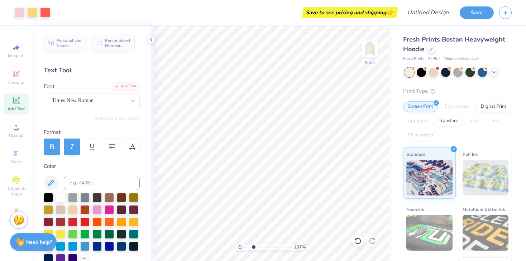
drag, startPoint x: 275, startPoint y: 248, endPoint x: 253, endPoint y: 246, distance: 21.2
click at [253, 246] on input "range" at bounding box center [268, 247] width 48 height 6
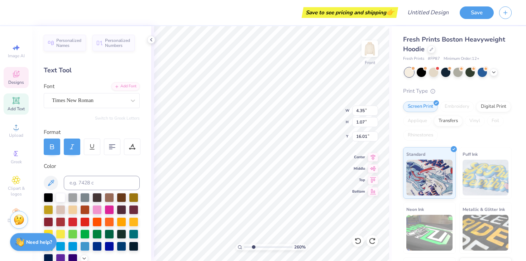
scroll to position [0, 0]
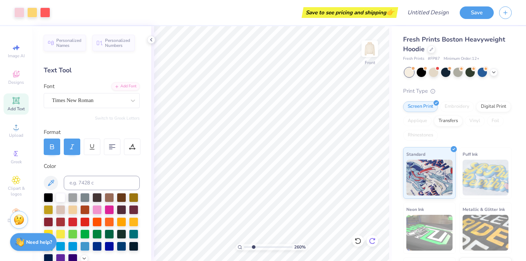
click at [357, 242] on icon at bounding box center [358, 241] width 7 height 7
click at [374, 240] on icon at bounding box center [372, 241] width 7 height 7
click at [372, 239] on icon at bounding box center [372, 241] width 7 height 7
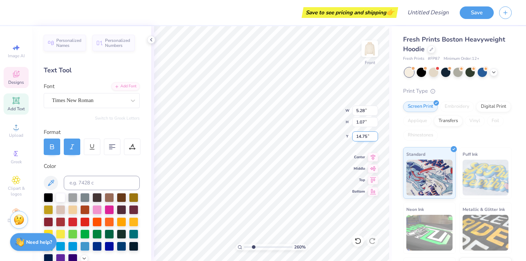
drag, startPoint x: 368, startPoint y: 136, endPoint x: 353, endPoint y: 136, distance: 15.1
click at [354, 136] on input "14.75" at bounding box center [365, 137] width 26 height 10
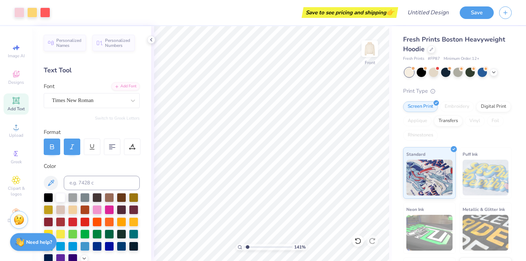
drag, startPoint x: 253, startPoint y: 247, endPoint x: 248, endPoint y: 248, distance: 5.4
click at [248, 248] on input "range" at bounding box center [268, 247] width 48 height 6
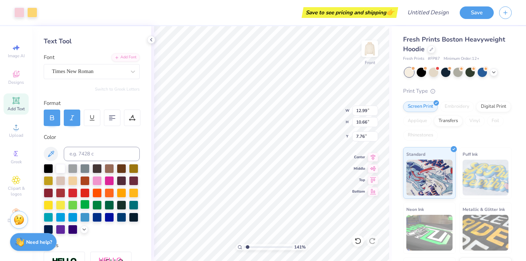
scroll to position [37, 0]
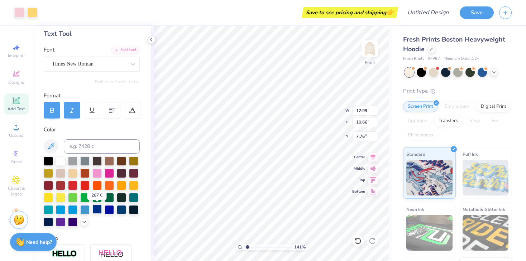
click at [96, 209] on div at bounding box center [96, 209] width 9 height 9
click at [98, 210] on div at bounding box center [96, 209] width 9 height 9
click at [97, 212] on div at bounding box center [96, 209] width 9 height 9
click at [99, 212] on div at bounding box center [96, 209] width 9 height 9
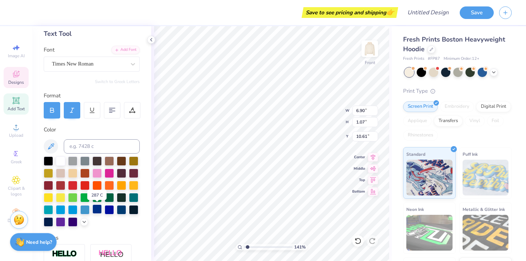
click at [96, 210] on div at bounding box center [96, 209] width 9 height 9
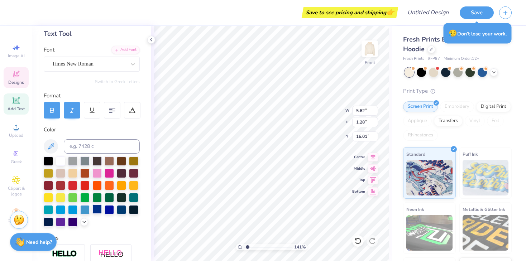
click at [96, 209] on div at bounding box center [96, 209] width 9 height 9
click at [17, 80] on span "Designs" at bounding box center [16, 83] width 16 height 6
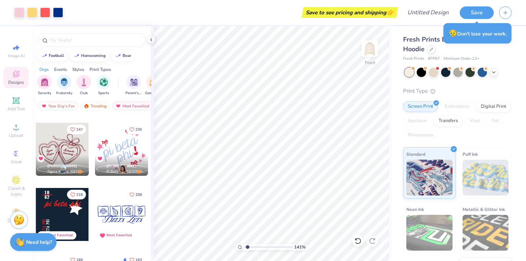
scroll to position [137, 0]
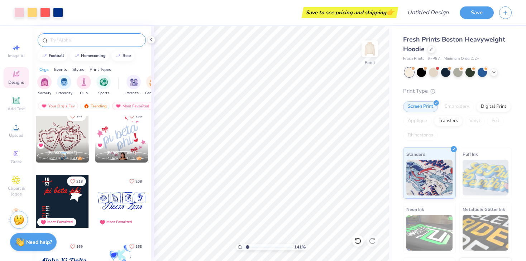
click at [94, 40] on input "text" at bounding box center [95, 40] width 92 height 7
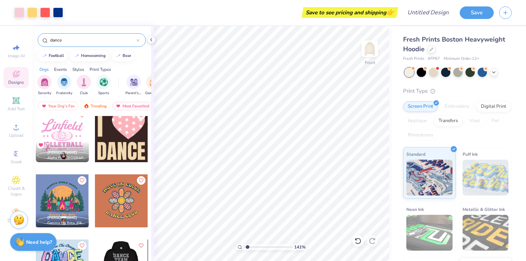
scroll to position [2373, 0]
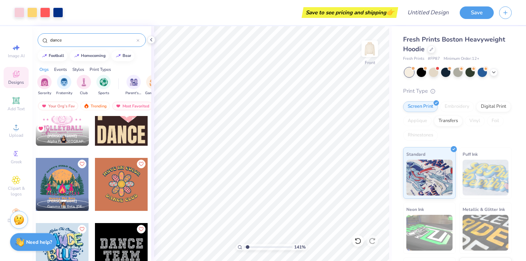
drag, startPoint x: 66, startPoint y: 41, endPoint x: 40, endPoint y: 41, distance: 26.2
click at [40, 41] on div "dance" at bounding box center [92, 40] width 108 height 14
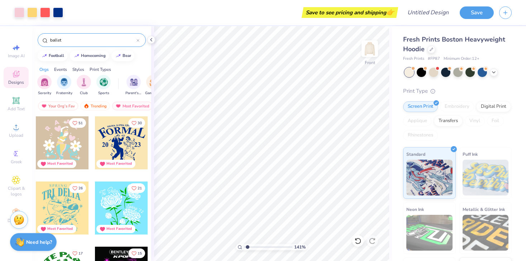
type input "ballet"
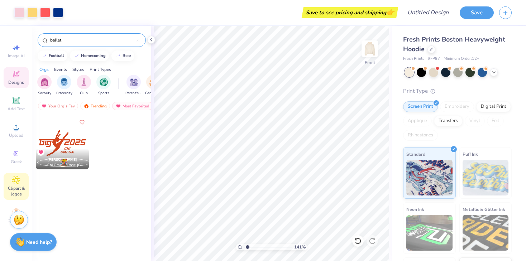
click at [17, 187] on span "Clipart & logos" at bounding box center [16, 191] width 25 height 11
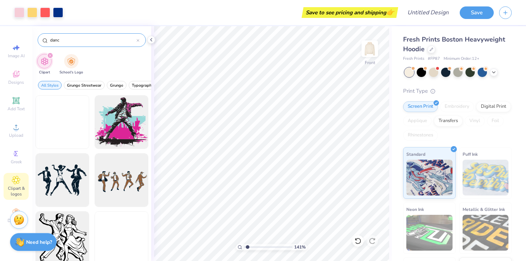
type input "dance"
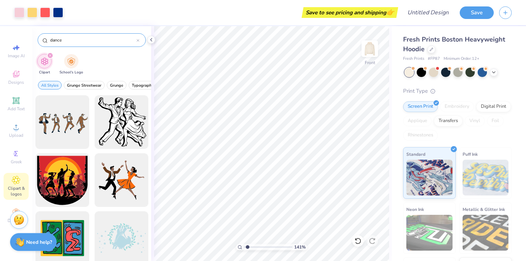
click at [137, 41] on icon at bounding box center [138, 40] width 3 height 3
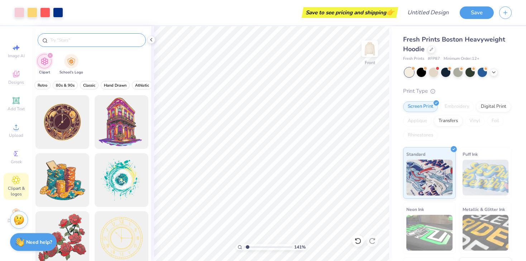
scroll to position [0, 296]
click at [83, 85] on span "Minimalist" at bounding box center [84, 85] width 19 height 5
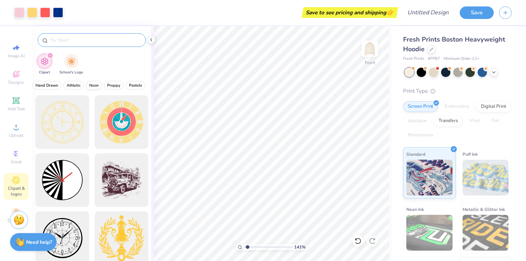
scroll to position [0, 289]
click at [45, 63] on img "filter for Clipart" at bounding box center [45, 61] width 8 height 8
click at [51, 55] on icon "filter for Clipart" at bounding box center [50, 55] width 3 height 3
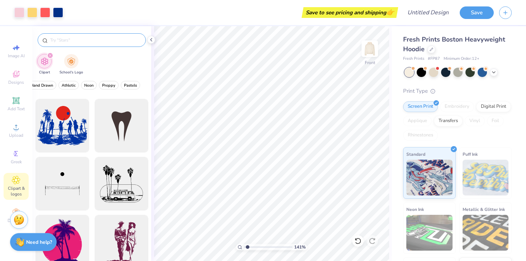
scroll to position [749, 0]
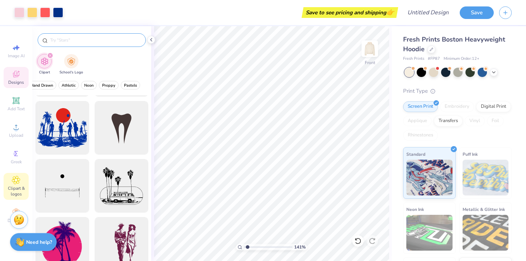
click at [18, 68] on div "Designs" at bounding box center [16, 77] width 25 height 21
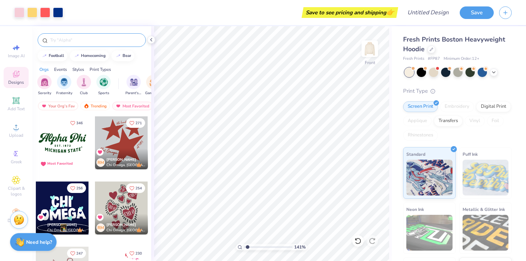
click at [60, 41] on input "text" at bounding box center [95, 40] width 92 height 7
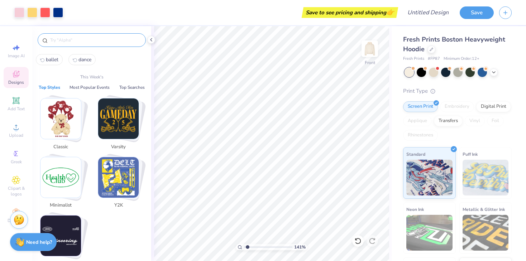
click at [59, 179] on img "Stack Card Button Minimalist" at bounding box center [61, 177] width 41 height 41
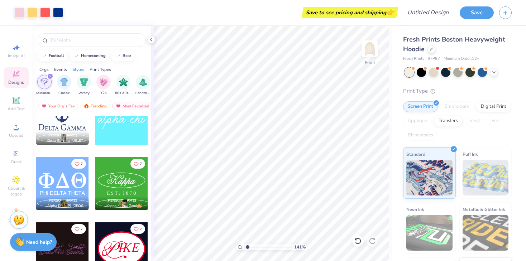
scroll to position [3090, 0]
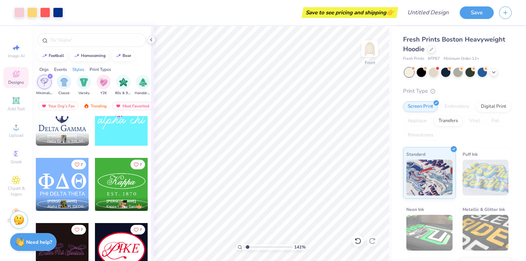
click at [74, 127] on div at bounding box center [62, 119] width 53 height 53
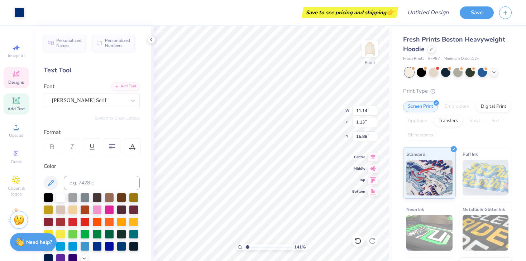
type input "16.88"
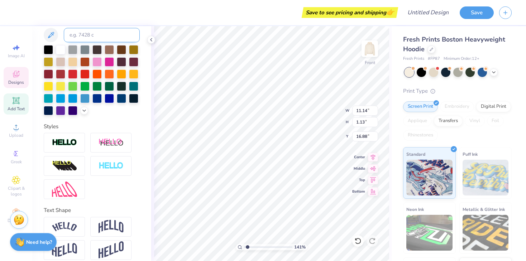
scroll to position [155, 0]
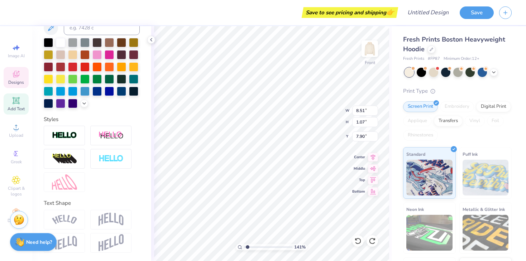
type input "7.93"
click at [20, 11] on div at bounding box center [19, 12] width 10 height 10
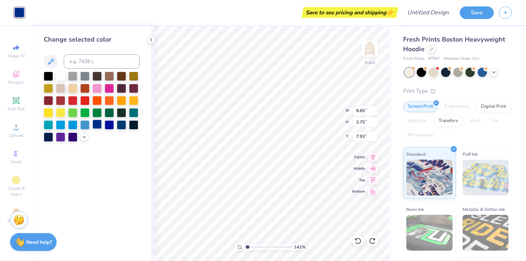
click at [95, 126] on div at bounding box center [96, 124] width 9 height 9
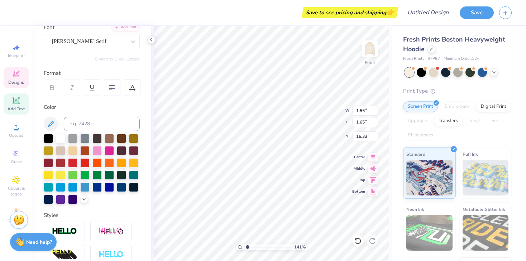
scroll to position [54, 0]
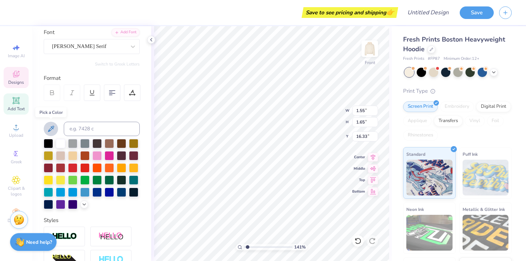
click at [50, 127] on icon at bounding box center [51, 129] width 9 height 9
type input "8.51"
type input "1.07"
type input "7.93"
click at [52, 124] on button at bounding box center [51, 129] width 14 height 14
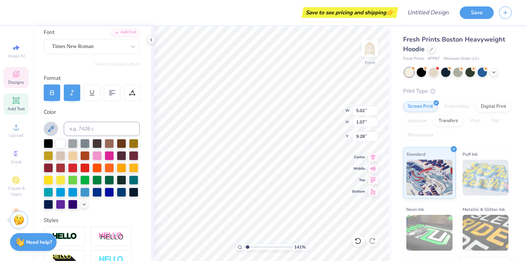
click at [50, 130] on icon at bounding box center [51, 129] width 6 height 6
click at [51, 129] on icon at bounding box center [51, 129] width 6 height 6
click at [52, 128] on icon at bounding box center [51, 129] width 9 height 9
click at [47, 131] on icon at bounding box center [51, 129] width 9 height 9
type input "17.40"
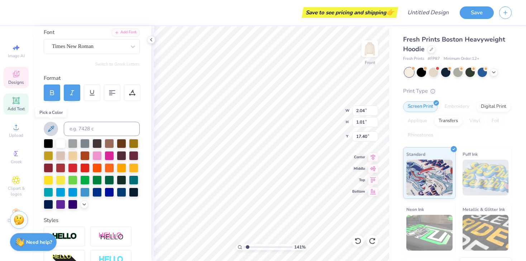
click at [51, 129] on icon at bounding box center [51, 129] width 6 height 6
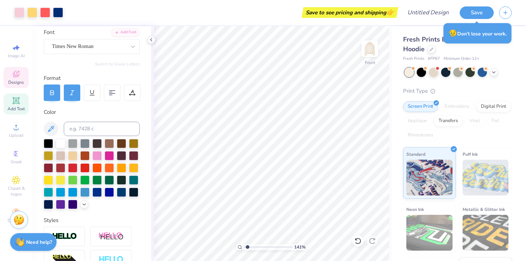
click at [10, 78] on div "Designs" at bounding box center [16, 77] width 25 height 21
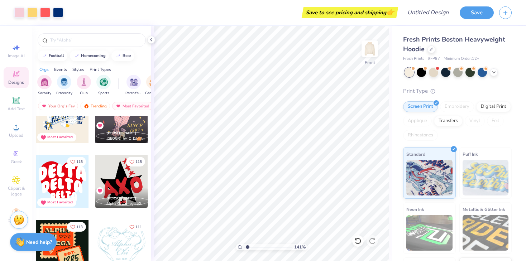
scroll to position [553, 0]
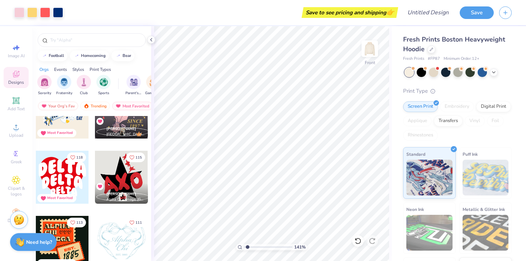
click at [118, 177] on div at bounding box center [121, 177] width 53 height 53
type input "9.56"
type input "8.50"
type input "9.72"
type input "11.15"
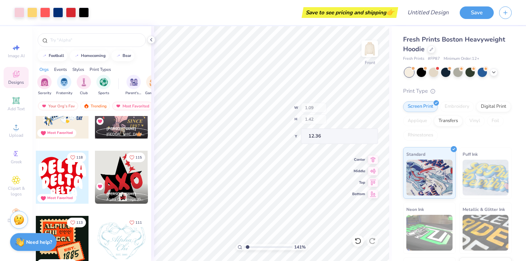
type input "12.36"
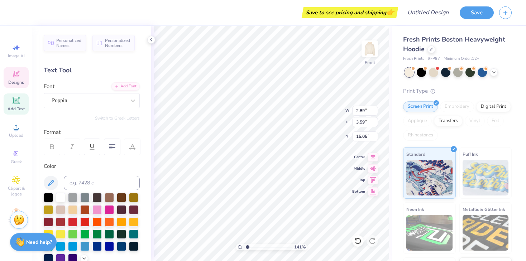
type input "14.98"
type input "15.79"
type input "1.35"
type input "13.78"
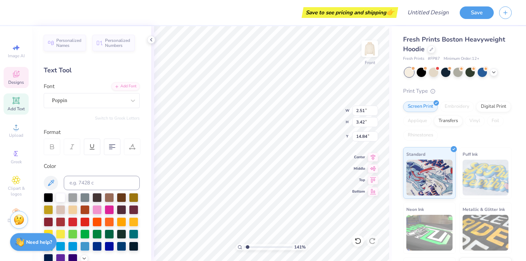
type input "11.33"
type input "9.50"
type input "8.67"
type input "9.23"
type input "9.68"
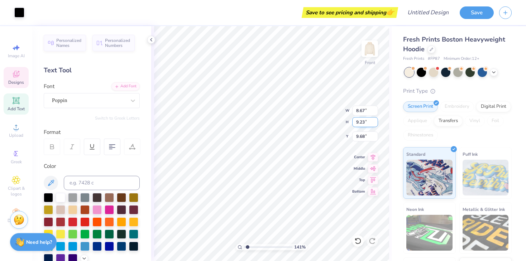
click at [359, 124] on div "141 % Front W 8.67 8.67 " H 9.23 9.23 " Y 9.68 9.68 " Center Middle Top Bottom" at bounding box center [271, 143] width 241 height 235
type input "13.08"
type input "13.93"
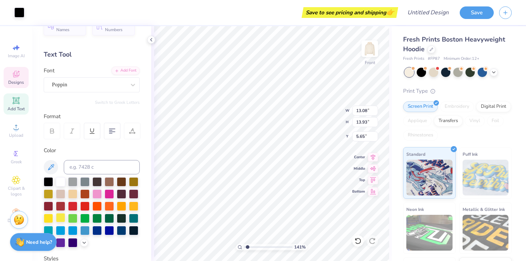
scroll to position [19, 0]
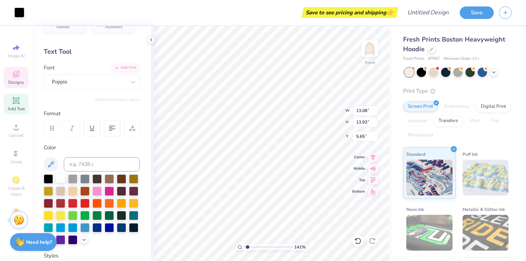
click at [60, 179] on div at bounding box center [60, 178] width 9 height 9
click at [63, 177] on div at bounding box center [60, 178] width 9 height 9
click at [59, 178] on div at bounding box center [60, 178] width 9 height 9
click at [374, 193] on icon at bounding box center [373, 190] width 10 height 9
click at [61, 180] on div at bounding box center [60, 178] width 9 height 9
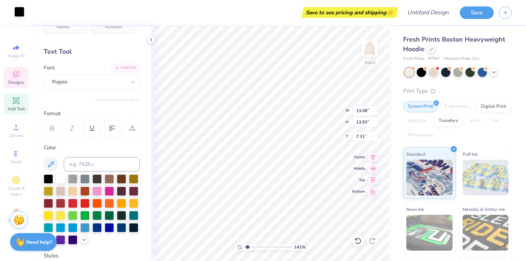
click at [19, 15] on div at bounding box center [19, 12] width 10 height 10
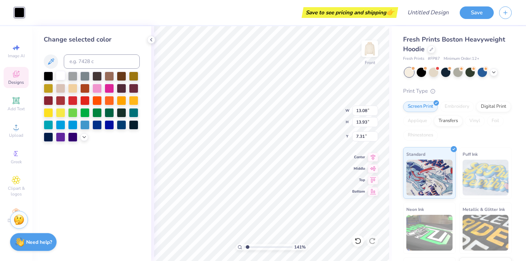
click at [61, 76] on div at bounding box center [60, 75] width 9 height 9
type input "6.12"
type input "1.72"
click at [249, 246] on input "range" at bounding box center [268, 247] width 48 height 6
type input "14.07"
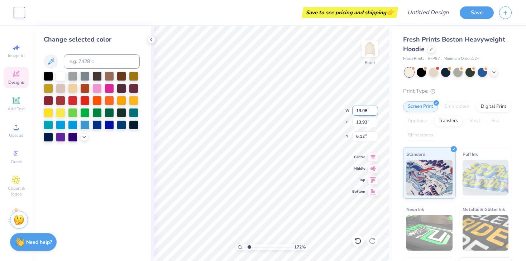
type input "14.98"
click at [375, 195] on icon at bounding box center [373, 192] width 10 height 9
click at [372, 193] on icon at bounding box center [373, 190] width 6 height 5
click at [373, 196] on div "172 % Front W 14.07 14.07 " H 14.98 14.98 " Y 9.52 9.52 " Center Middle Top Bot…" at bounding box center [271, 143] width 241 height 235
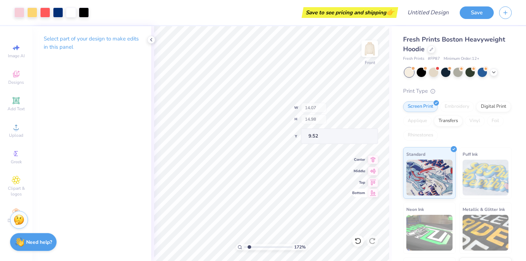
type input "5.65"
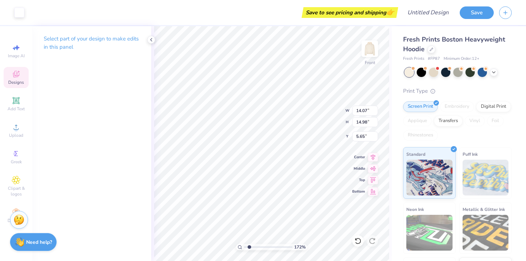
click at [372, 193] on icon at bounding box center [373, 191] width 6 height 5
click at [372, 191] on icon at bounding box center [373, 190] width 6 height 5
click at [18, 79] on div "Designs" at bounding box center [16, 77] width 25 height 21
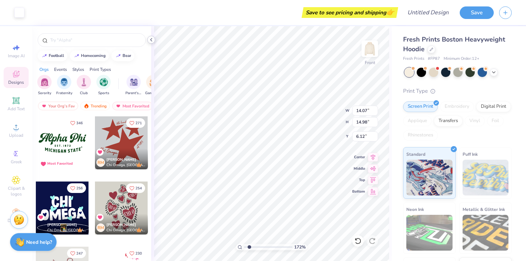
type input "6.30"
type input "1.22"
click at [247, 248] on input "range" at bounding box center [268, 247] width 48 height 6
click at [374, 170] on icon at bounding box center [373, 167] width 10 height 9
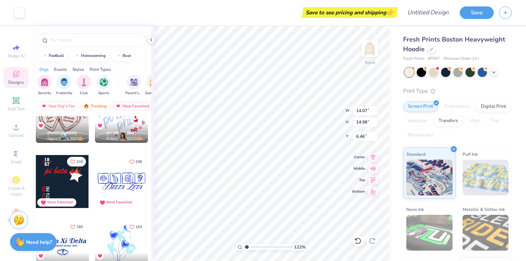
scroll to position [0, 0]
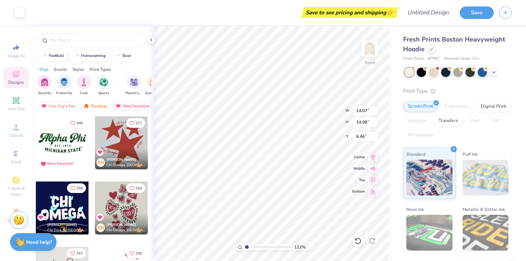
type input "6.30"
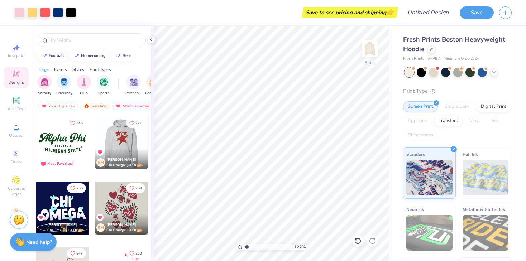
click at [95, 142] on div at bounding box center [68, 143] width 53 height 53
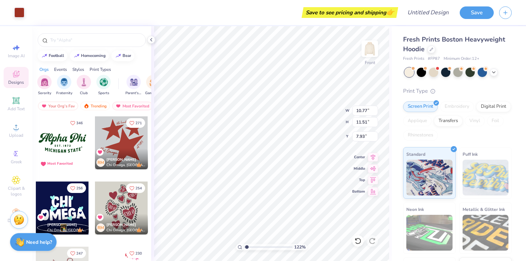
type input "7.93"
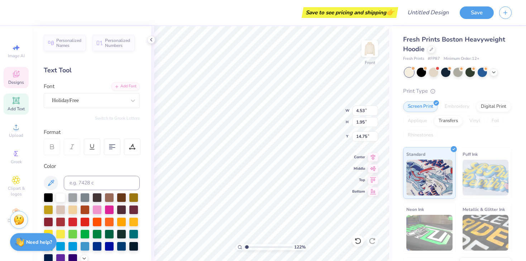
type input "16.65"
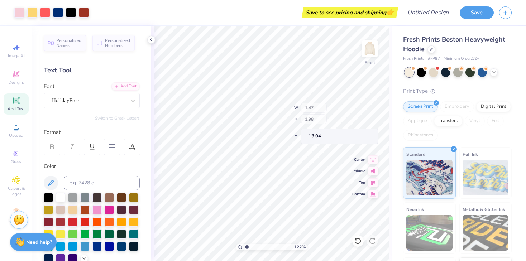
type input "13.04"
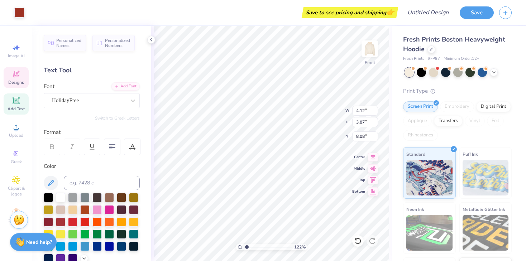
type input "8.08"
type input "3.86"
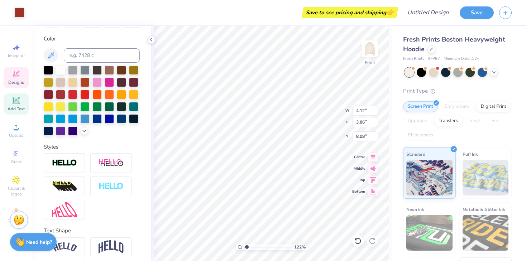
scroll to position [155, 0]
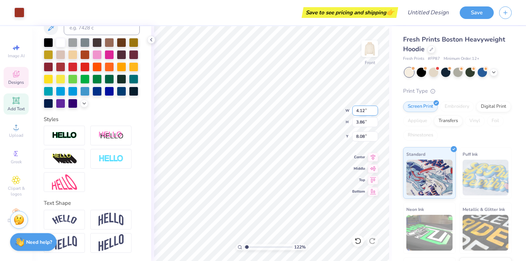
type input "9.39"
type input "9.36"
type input "11.33"
type input "3.12"
type input "1.22"
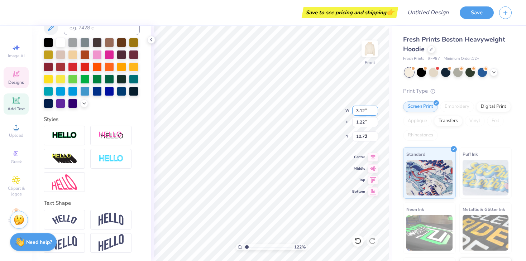
type input "5.73"
type input "9.39"
type input "9.36"
type input "10.48"
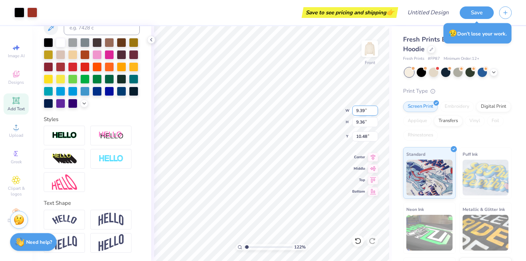
type input "7.15"
type input "7.13"
type input "7.74"
type input "6.53"
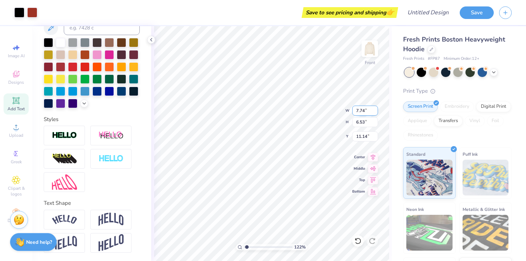
type input "14.02"
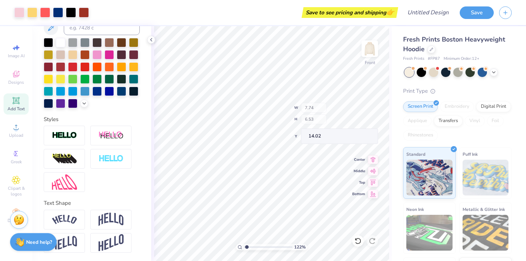
type input "6.69"
type input "5.64"
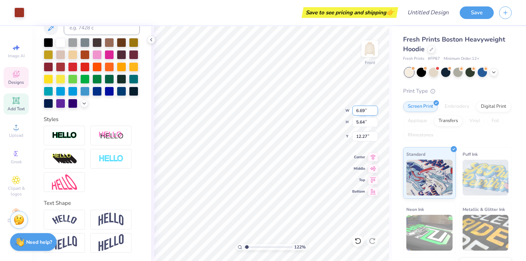
type input "11.93"
type input "5.65"
type input "5.41"
type input "5.11"
type input "11.64"
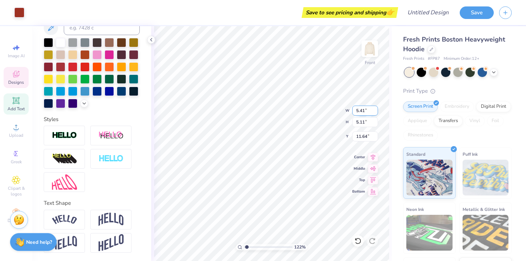
type input "3.88"
type input "3.66"
type input "11.64"
type input "6.69"
type input "5.65"
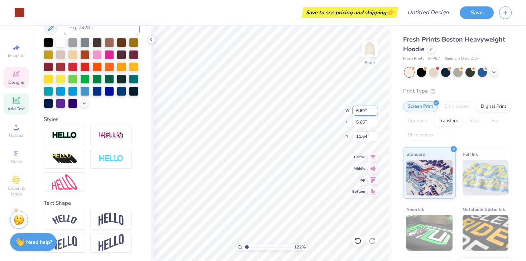
type input "3.88"
type input "3.66"
type input "12.63"
type input "4.12"
type input "3.86"
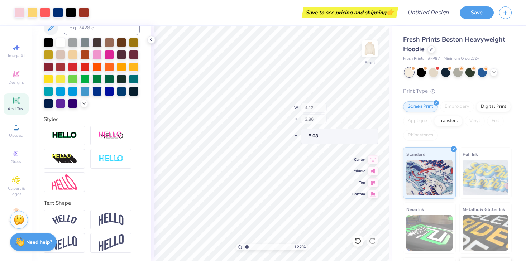
type input "8.68"
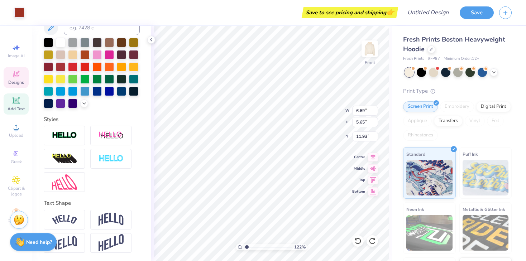
type input "11.64"
type input "3.88"
type input "3.66"
type input "12.35"
type input "3.49"
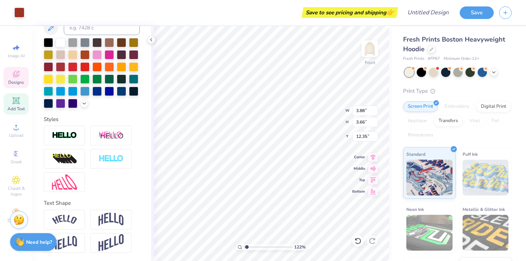
type input "3.29"
type input "4.12"
type input "3.86"
type input "9.21"
type input "4.16"
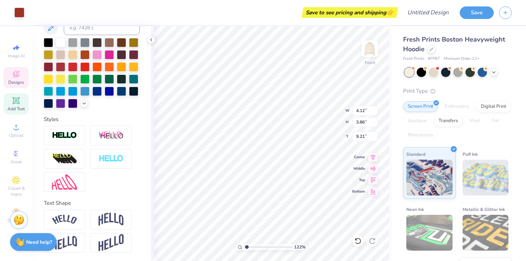
type input "3.87"
type input "8.91"
type input "5.36"
type input "12.07"
type input "5.37"
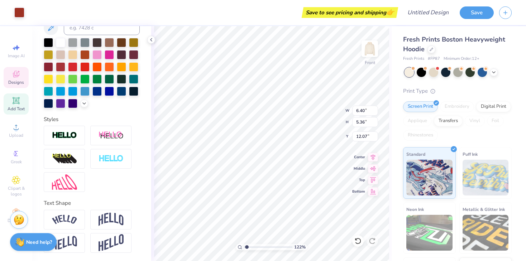
type input "12.06"
type input "6.85"
type input "5.75"
type input "11.87"
type input "3.49"
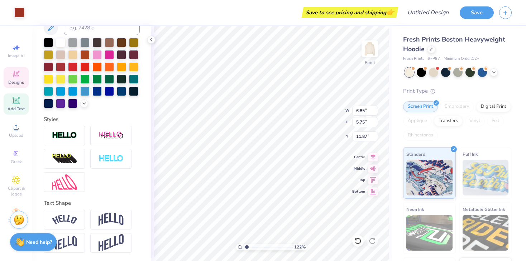
type input "3.29"
type input "12.78"
type input "4.16"
type input "3.87"
type input "9.21"
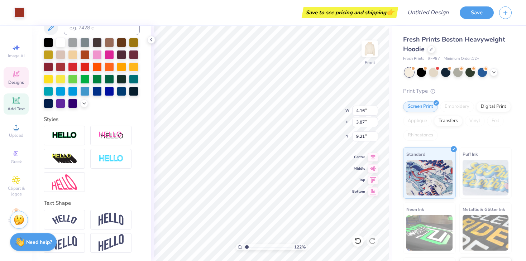
type input "4.46"
type input "4.15"
type input "9.07"
type input "3.49"
type input "3.29"
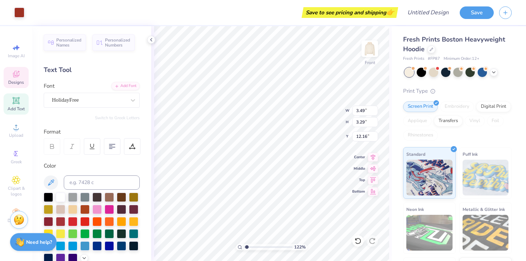
scroll to position [0, 0]
type input "12.17"
click at [49, 184] on icon at bounding box center [51, 183] width 6 height 6
type input "3.12"
type input "1.22"
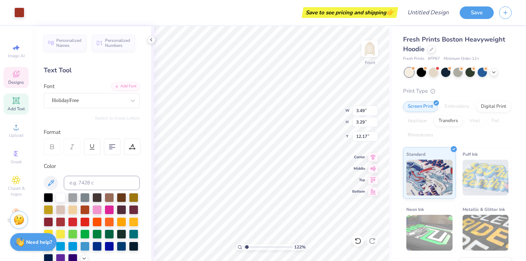
type input "5.73"
type input "12.21"
click at [52, 182] on icon at bounding box center [51, 183] width 9 height 9
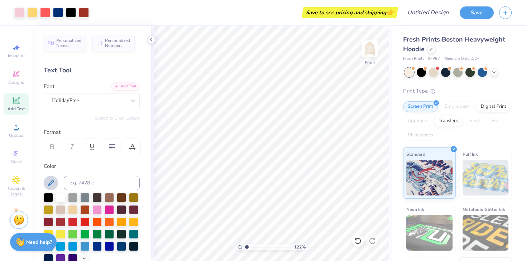
click at [51, 185] on icon at bounding box center [51, 183] width 9 height 9
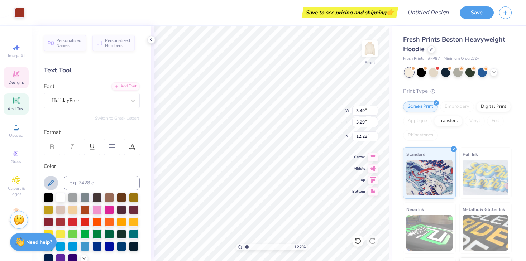
type input "12.23"
type input "8.51"
type input "1.07"
type input "7.93"
click at [21, 15] on div at bounding box center [19, 12] width 10 height 10
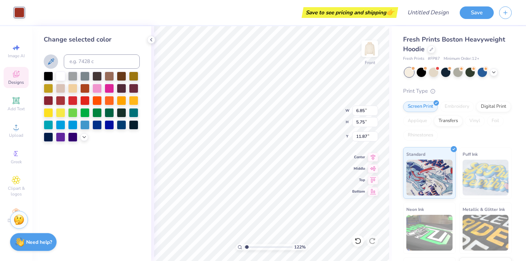
click at [49, 62] on icon at bounding box center [51, 61] width 6 height 6
type input "3.49"
type input "3.29"
type input "12.23"
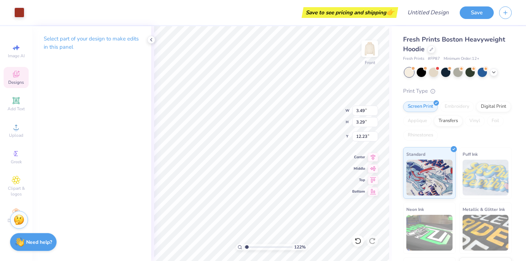
click at [25, 14] on div "Art colors Save to see pricing and shipping 👉 Design Title Save" at bounding box center [263, 12] width 526 height 25
click at [22, 11] on div at bounding box center [19, 12] width 10 height 10
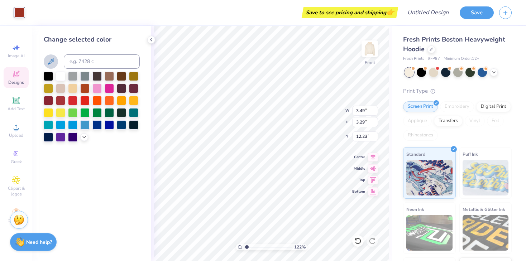
click at [52, 66] on icon at bounding box center [51, 61] width 9 height 9
type input "4.46"
type input "4.15"
type input "9.07"
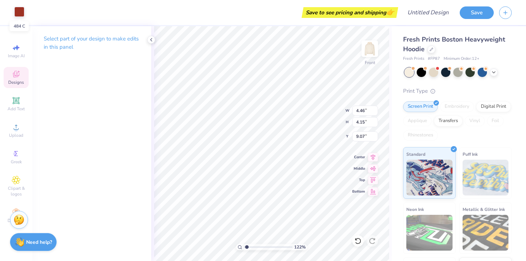
click at [20, 14] on div at bounding box center [19, 12] width 10 height 10
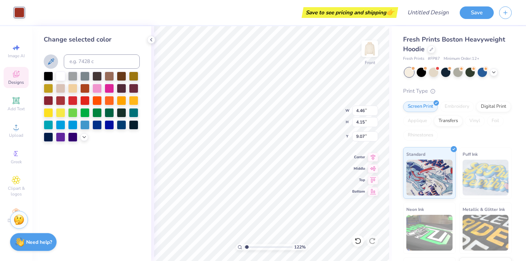
click at [49, 64] on icon at bounding box center [51, 61] width 6 height 6
click at [367, 63] on div "Front" at bounding box center [370, 53] width 16 height 25
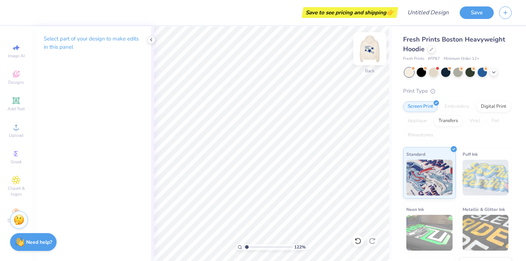
click at [370, 51] on img at bounding box center [370, 48] width 29 height 29
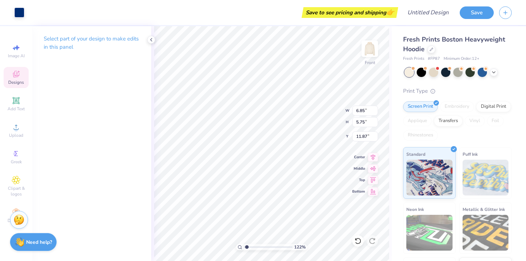
type input "4.46"
type input "4.15"
type input "9.07"
type input "3.49"
type input "3.29"
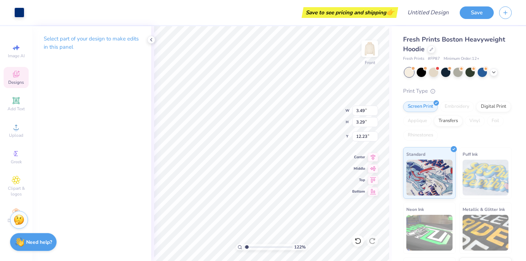
type input "11.87"
type input "2.94"
type input "2.78"
type input "11.97"
click at [374, 157] on icon at bounding box center [373, 156] width 10 height 9
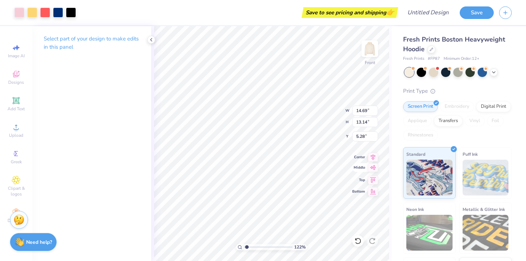
click at [375, 168] on icon at bounding box center [373, 167] width 6 height 5
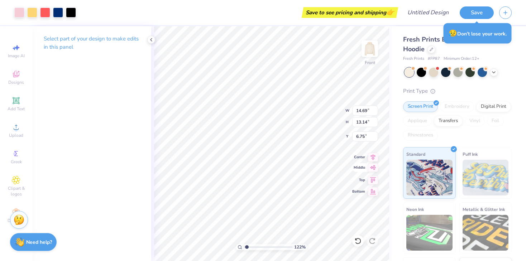
click at [375, 168] on icon at bounding box center [373, 167] width 10 height 9
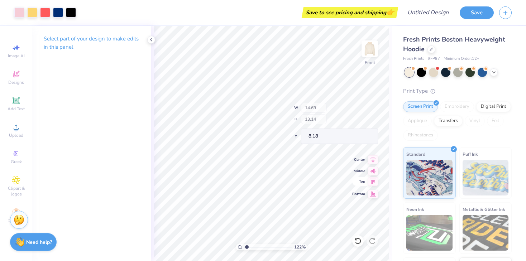
type input "6.93"
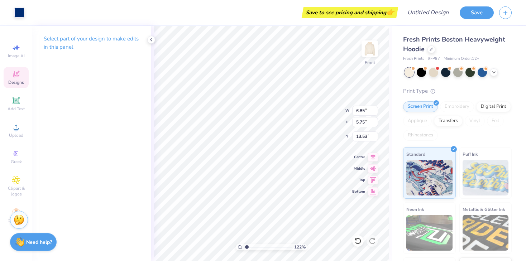
type input "5.85"
type input "4.91"
type input "13.83"
type input "4.46"
type input "4.15"
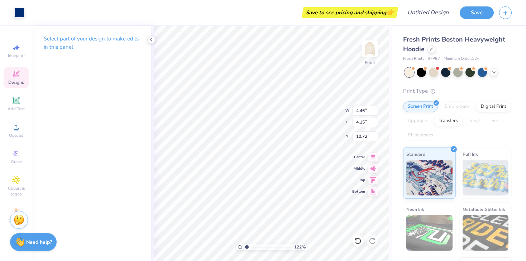
type input "10.87"
type input "6.82"
type input "6.35"
type input "10.05"
type input "6.25"
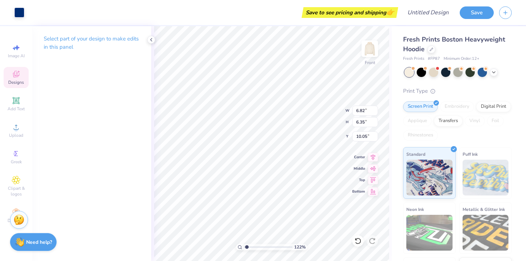
type input "5.82"
type input "10.93"
type input "5.86"
type input "5.46"
click at [334, 110] on div "122 % Front W 5.86 5.86 " H 5.46 5.46 " Y 10.90 10.90 " Center Middle Top Bottom" at bounding box center [271, 143] width 241 height 235
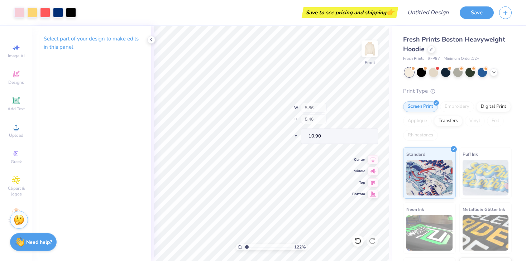
type input "10.07"
drag, startPoint x: 247, startPoint y: 246, endPoint x: 252, endPoint y: 245, distance: 5.3
type input "2.37"
click at [252, 245] on input "range" at bounding box center [268, 247] width 48 height 6
type input "5.14"
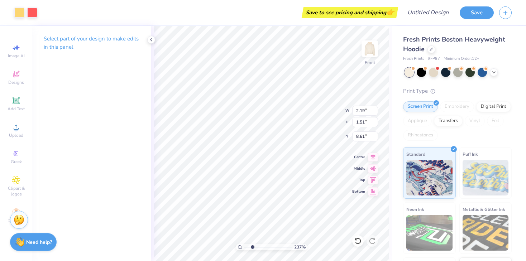
click at [322, 124] on div "237 % Front W 2.19 2.19 " H 1.51 1.51 " Y 8.61 8.61 " Center Middle Top Bottom" at bounding box center [271, 143] width 241 height 235
type input "5.17"
type input "5.00"
type input "5.33"
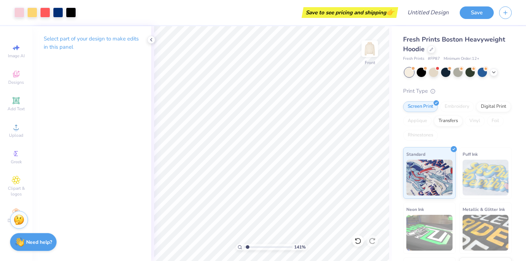
drag, startPoint x: 252, startPoint y: 247, endPoint x: 248, endPoint y: 247, distance: 4.4
type input "1.41"
click at [248, 247] on input "range" at bounding box center [268, 247] width 48 height 6
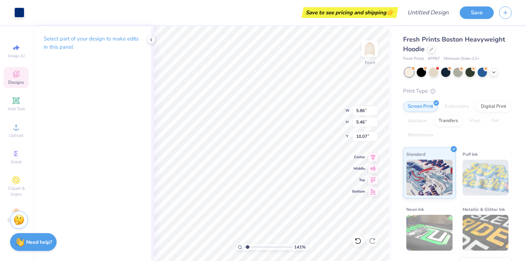
type input "5.85"
type input "4.91"
type input "13.63"
type input "4.44"
type input "3.72"
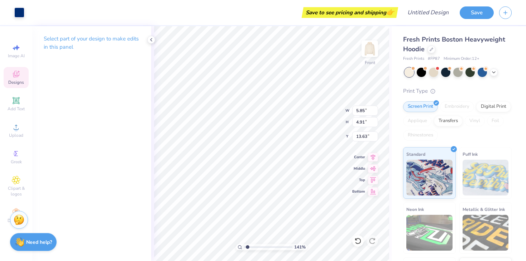
type input "14.04"
type input "2.94"
type input "2.78"
type input "13.72"
type input "4.44"
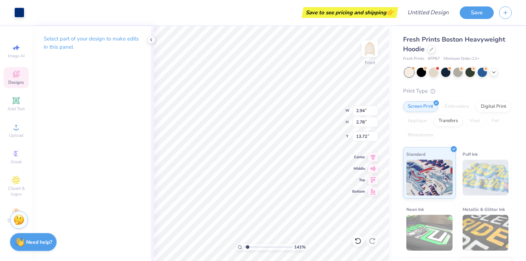
type input "3.72"
type input "14.27"
type input "5.86"
type input "5.46"
type input "10.07"
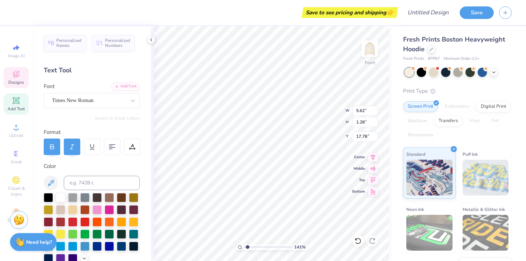
type input "4.44"
type input "3.72"
type input "14.75"
type input "4.64"
type input "3.89"
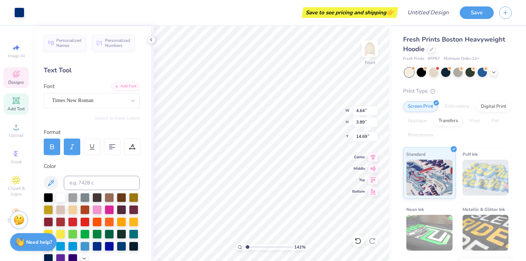
type input "14.31"
click at [374, 170] on icon at bounding box center [373, 167] width 10 height 9
type input "9.51"
click at [372, 156] on icon at bounding box center [373, 156] width 10 height 9
type input "14.18"
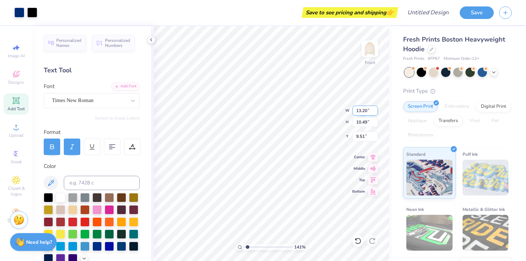
type input "11.27"
type input "8.44"
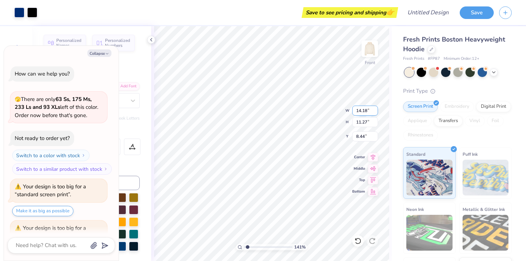
scroll to position [113, 0]
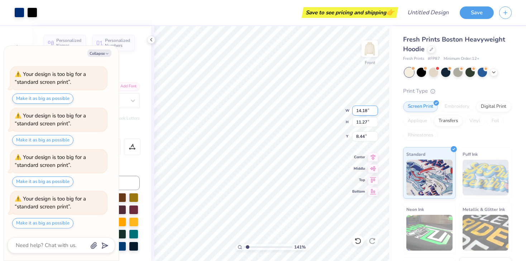
type textarea "x"
type input "8.66"
type textarea "x"
type input "7.18"
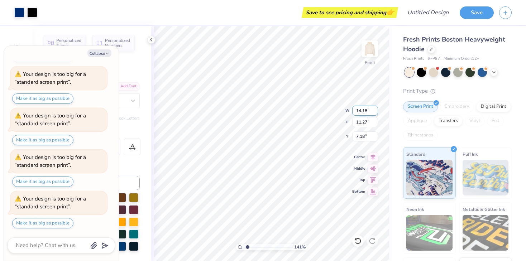
type textarea "x"
type input "14.95"
type input "11.87"
type input "7.23"
type textarea "x"
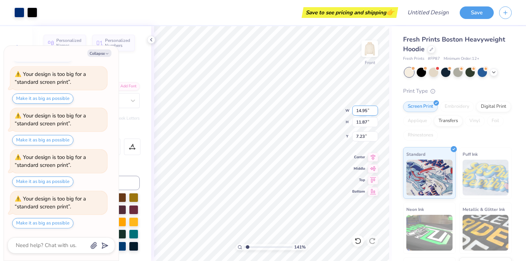
type input "8.81"
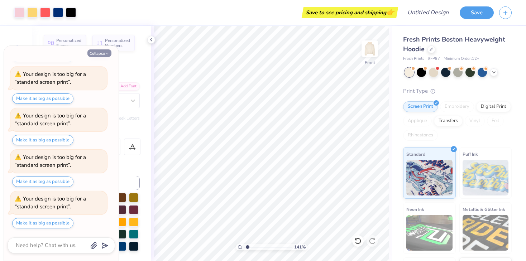
click at [107, 54] on icon "button" at bounding box center [107, 54] width 4 height 4
type textarea "x"
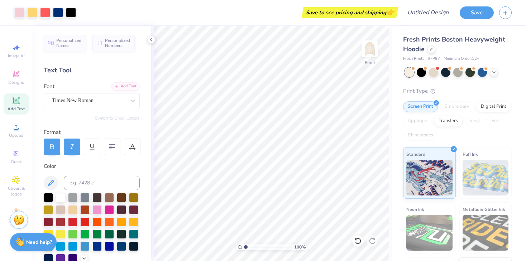
drag, startPoint x: 248, startPoint y: 247, endPoint x: 240, endPoint y: 246, distance: 8.3
type input "1"
click at [244, 246] on input "range" at bounding box center [268, 247] width 48 height 6
click at [16, 125] on icon at bounding box center [16, 127] width 9 height 9
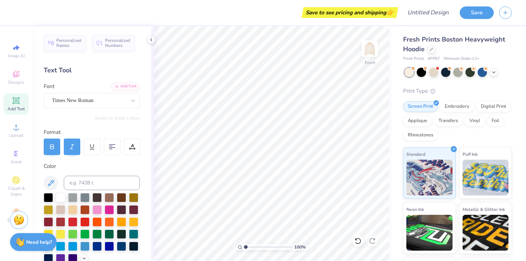
click at [492, 75] on div at bounding box center [458, 72] width 107 height 9
click at [494, 73] on icon at bounding box center [494, 72] width 6 height 6
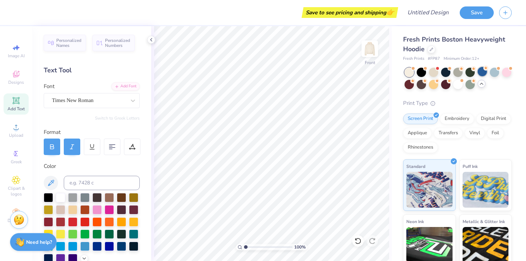
click at [480, 72] on div at bounding box center [482, 71] width 9 height 9
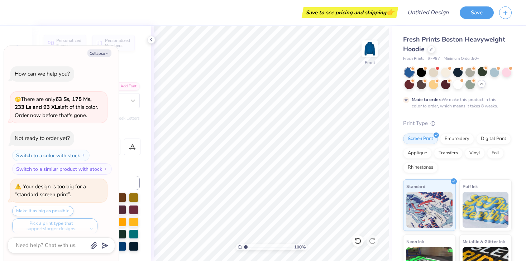
scroll to position [303, 0]
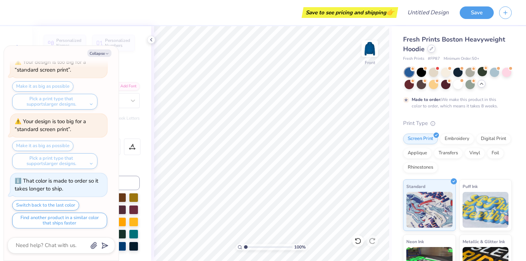
click at [431, 50] on icon at bounding box center [431, 48] width 3 height 3
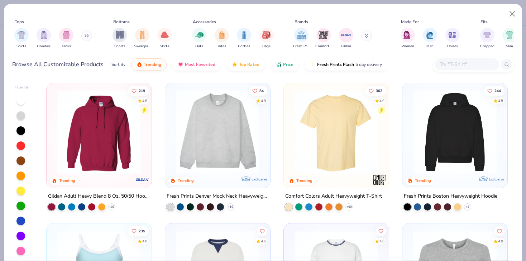
scroll to position [2, 0]
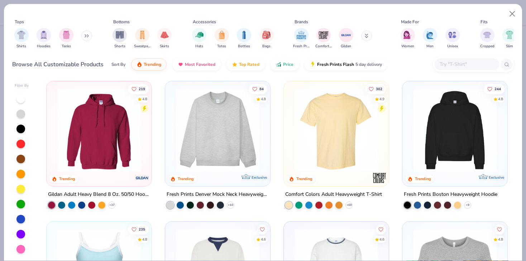
click at [22, 220] on div at bounding box center [20, 219] width 9 height 9
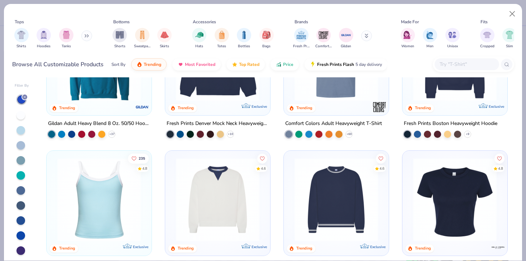
scroll to position [47, 0]
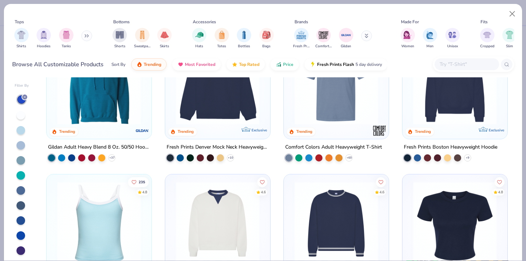
click at [440, 99] on img at bounding box center [455, 83] width 91 height 84
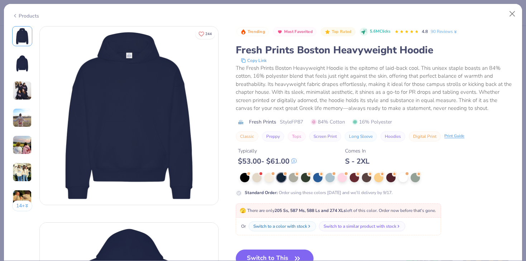
scroll to position [65, 0]
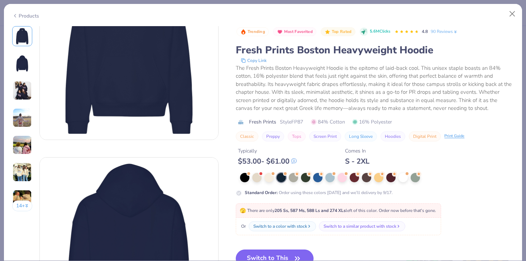
click at [265, 255] on button "Switch to This" at bounding box center [275, 259] width 78 height 18
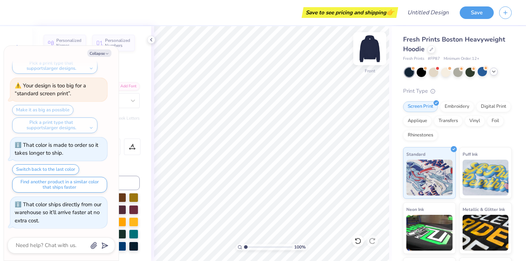
click at [370, 46] on img at bounding box center [370, 48] width 29 height 29
click at [370, 49] on img at bounding box center [370, 48] width 29 height 29
click at [105, 53] on icon "button" at bounding box center [107, 54] width 4 height 4
type textarea "x"
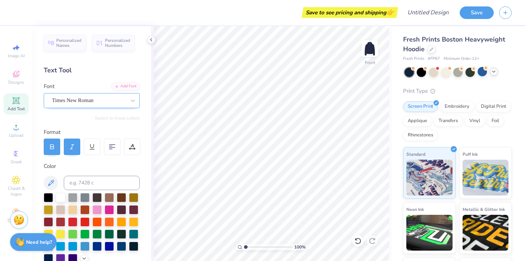
click at [80, 100] on div "Times New Roman" at bounding box center [88, 100] width 75 height 11
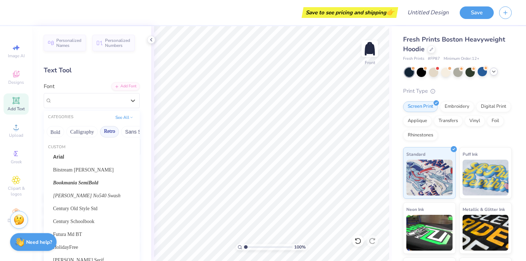
scroll to position [0, 89]
click at [62, 129] on button "Bold" at bounding box center [62, 131] width 18 height 11
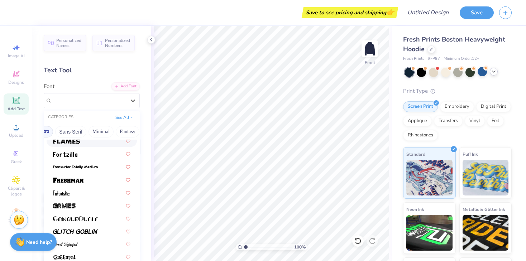
scroll to position [0, 163]
click at [109, 132] on button "Minimal" at bounding box center [99, 131] width 25 height 11
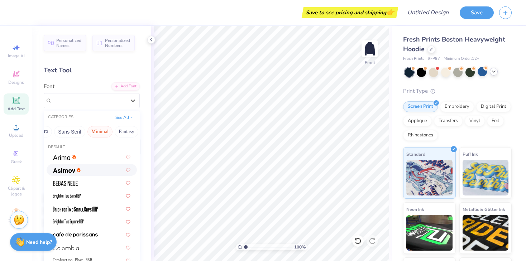
click at [69, 172] on img at bounding box center [64, 170] width 22 height 5
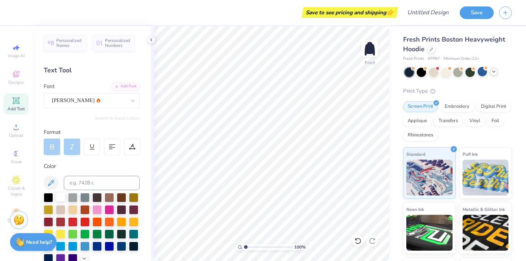
click at [56, 199] on div at bounding box center [60, 197] width 9 height 9
click at [59, 198] on div at bounding box center [60, 197] width 9 height 9
click at [123, 85] on div "Add Font" at bounding box center [125, 86] width 28 height 8
click at [15, 100] on icon at bounding box center [15, 100] width 5 height 5
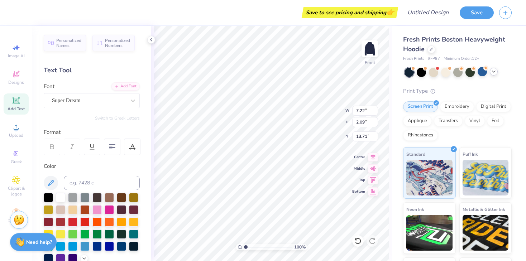
scroll to position [0, 0]
type textarea "[PERSON_NAME] DANCE COMPANY"
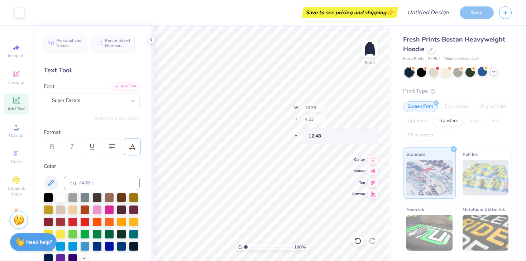
type input "18.36"
type input "4.53"
type input "12.48"
type input "10.96"
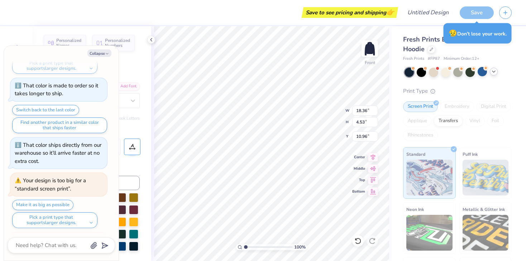
scroll to position [458, 0]
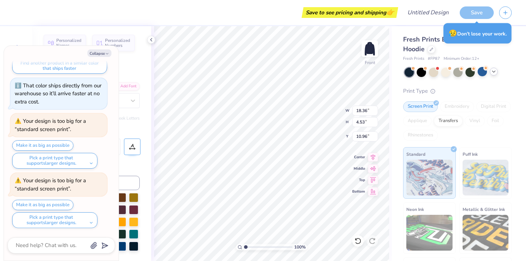
type textarea "x"
type input "10.22"
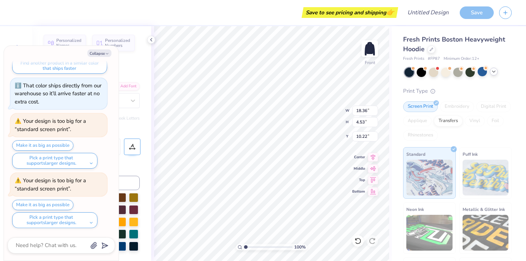
type textarea "x"
type input "9.90"
type input "2.44"
type input "12.68"
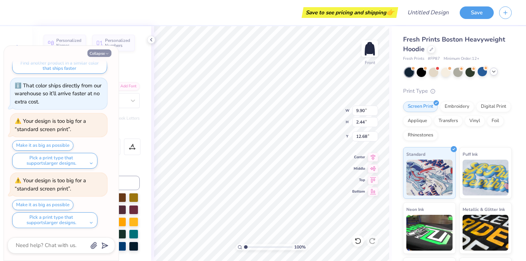
click at [109, 53] on icon "button" at bounding box center [107, 54] width 4 height 4
type textarea "x"
type input "10.44"
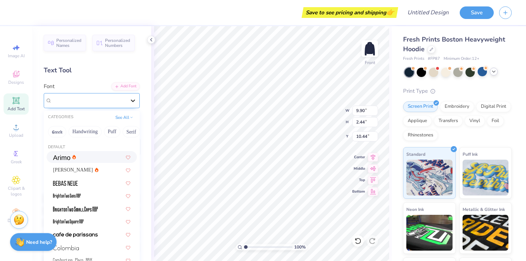
click at [132, 102] on icon at bounding box center [132, 100] width 7 height 7
click at [65, 171] on span "[PERSON_NAME]" at bounding box center [73, 170] width 40 height 8
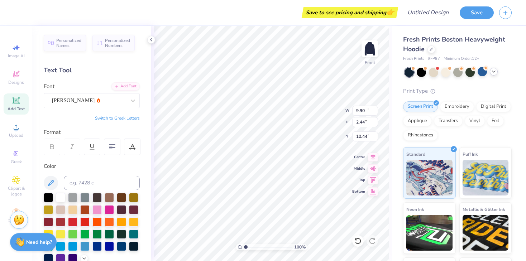
type input "10.53"
click at [100, 103] on div "[PERSON_NAME]" at bounding box center [88, 100] width 75 height 11
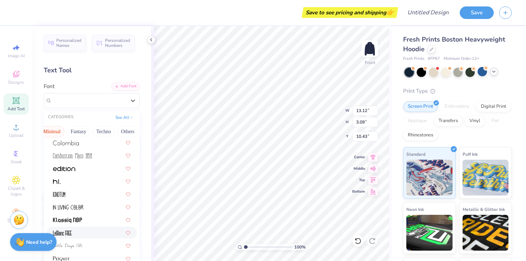
scroll to position [132, 0]
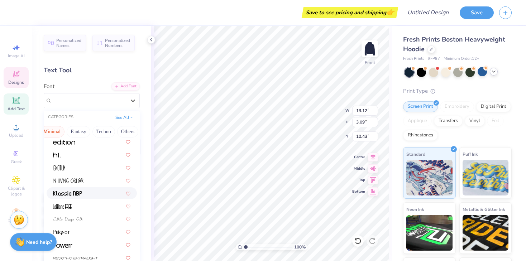
click at [16, 86] on div "Designs" at bounding box center [16, 77] width 25 height 21
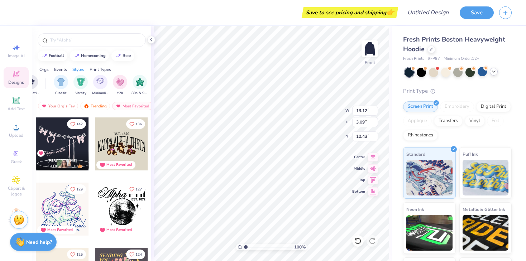
scroll to position [0, 369]
click at [90, 84] on img "filter for Minimalist" at bounding box center [91, 81] width 8 height 8
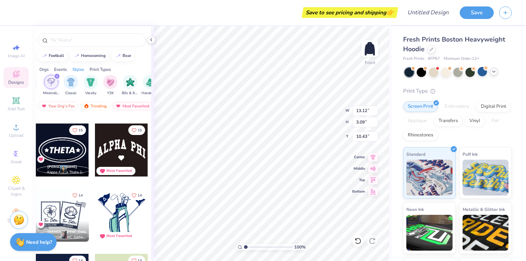
scroll to position [1487, 0]
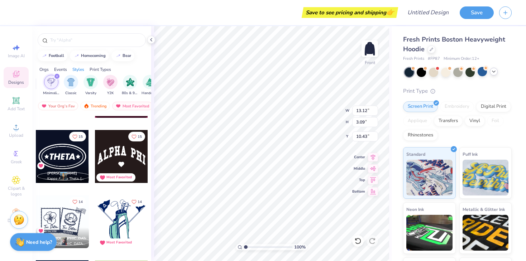
click at [65, 162] on div at bounding box center [62, 156] width 53 height 53
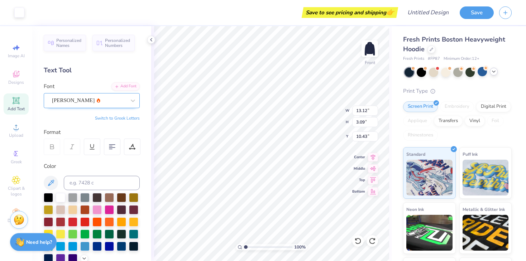
click at [81, 99] on div "[PERSON_NAME]" at bounding box center [88, 100] width 75 height 11
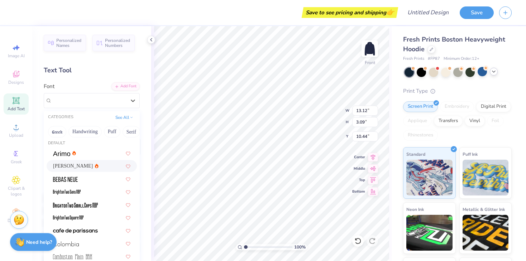
scroll to position [0, 0]
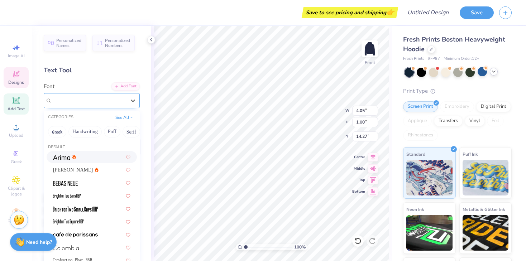
click at [91, 103] on div "Futura LT" at bounding box center [88, 100] width 75 height 11
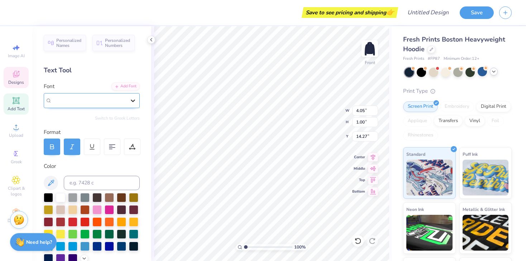
click at [129, 101] on div at bounding box center [133, 100] width 13 height 13
click at [118, 101] on div "[PERSON_NAME]" at bounding box center [88, 100] width 75 height 11
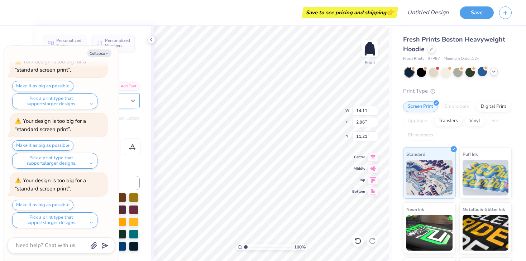
scroll to position [637, 0]
click at [107, 53] on icon "button" at bounding box center [107, 54] width 4 height 4
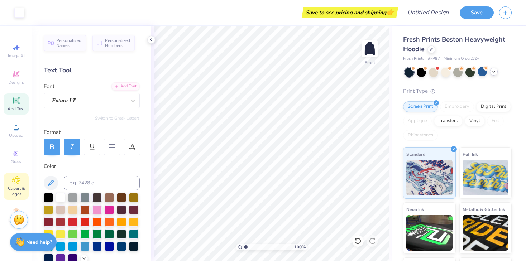
click at [16, 182] on icon at bounding box center [16, 180] width 8 height 8
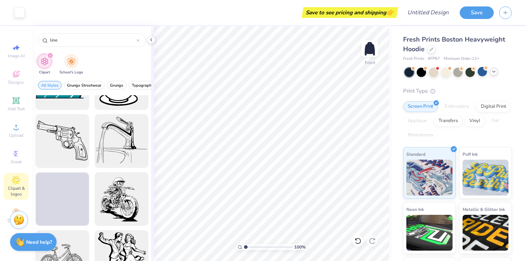
scroll to position [1050, 0]
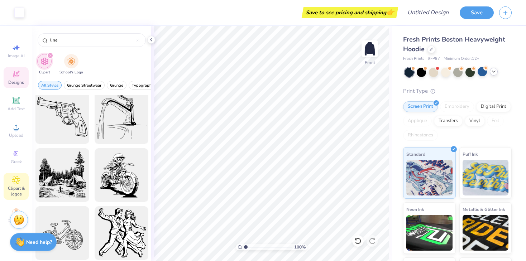
click at [20, 73] on div "Designs" at bounding box center [16, 77] width 25 height 21
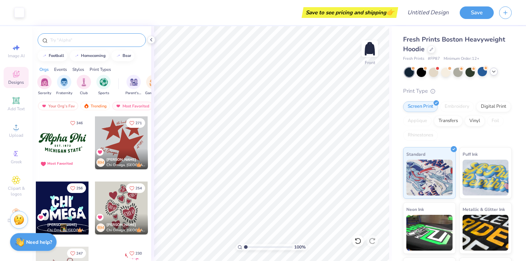
click at [82, 44] on div at bounding box center [92, 40] width 108 height 14
click at [73, 41] on input "text" at bounding box center [95, 40] width 92 height 7
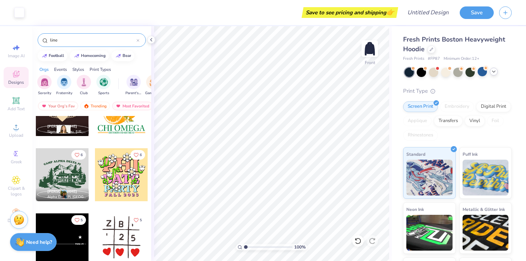
scroll to position [1075, 0]
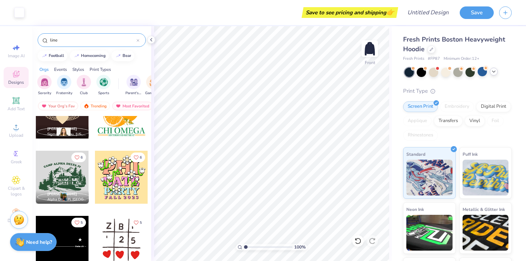
click at [114, 134] on div at bounding box center [121, 112] width 53 height 53
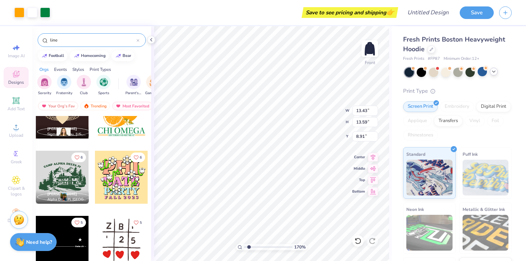
drag, startPoint x: 246, startPoint y: 248, endPoint x: 249, endPoint y: 246, distance: 3.9
click at [249, 246] on input "range" at bounding box center [268, 247] width 48 height 6
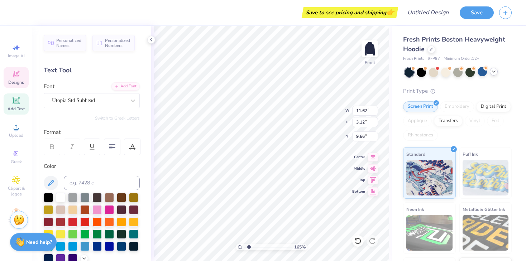
scroll to position [0, 1]
click at [63, 198] on div at bounding box center [60, 197] width 9 height 9
click at [17, 76] on icon at bounding box center [16, 75] width 6 height 5
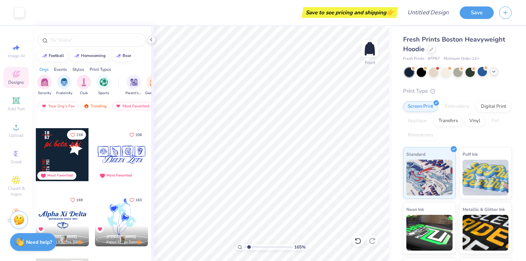
scroll to position [196, 0]
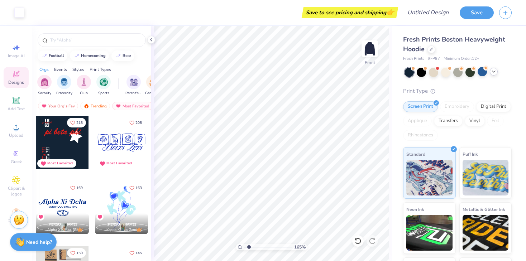
click at [78, 68] on div "Styles" at bounding box center [78, 69] width 12 height 6
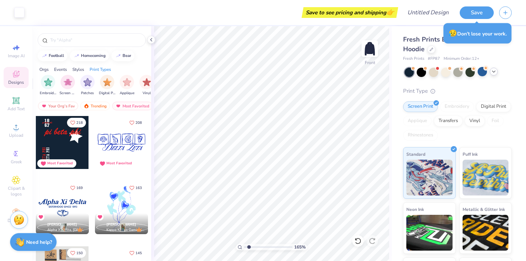
scroll to position [0, 607]
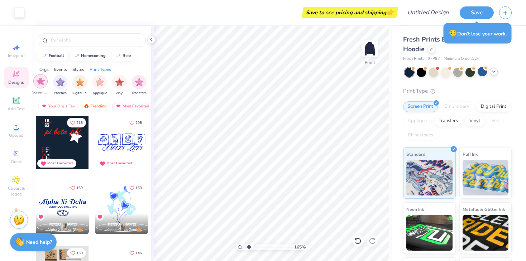
click at [43, 84] on img "filter for Screen Print" at bounding box center [41, 81] width 8 height 8
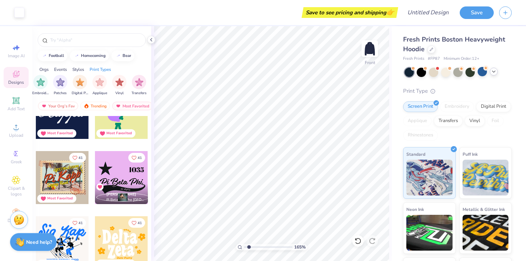
scroll to position [3805, 0]
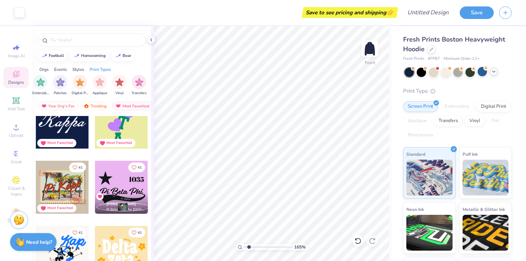
click at [101, 196] on icon at bounding box center [100, 197] width 4 height 4
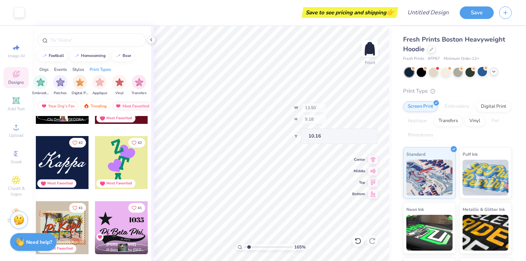
click at [134, 143] on div "42 [PERSON_NAME] Chi Omega, [GEOGRAPHIC_DATA][US_STATE] 42 Most Favorited 42 Mo…" at bounding box center [91, 202] width 119 height 172
click at [134, 142] on icon "Like" at bounding box center [134, 142] width 5 height 5
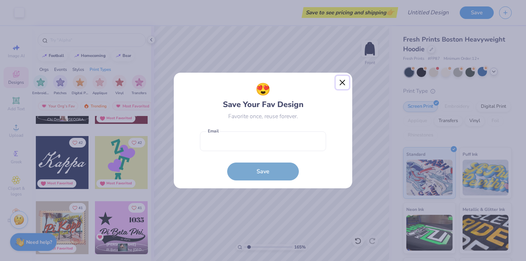
click at [342, 83] on button "Close" at bounding box center [343, 83] width 14 height 14
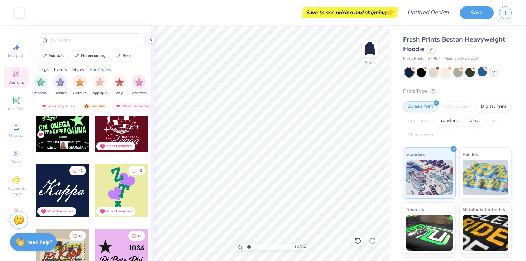
scroll to position [3712, 0]
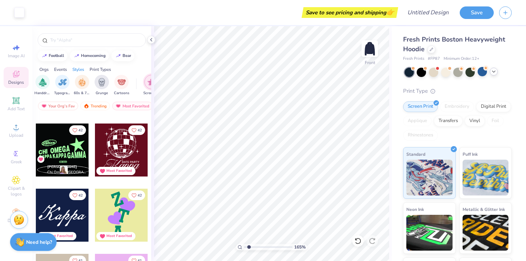
click at [59, 70] on div "Events" at bounding box center [60, 69] width 13 height 6
click at [45, 71] on div "Orgs" at bounding box center [43, 69] width 9 height 6
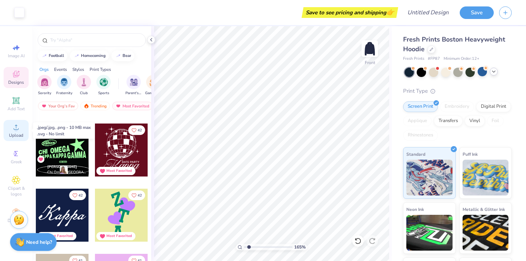
click at [15, 133] on span "Upload" at bounding box center [16, 136] width 14 height 6
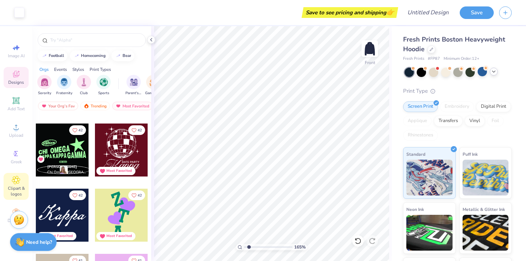
click at [9, 183] on div "Clipart & logos" at bounding box center [16, 186] width 25 height 27
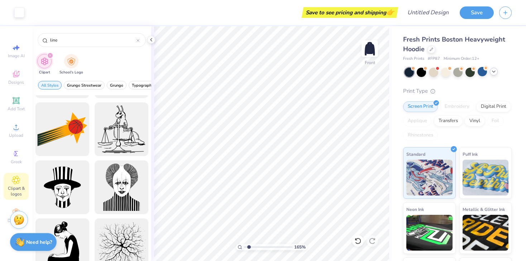
scroll to position [583, 0]
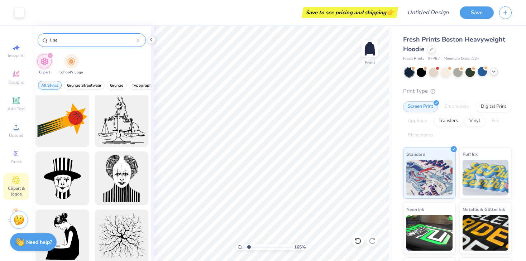
click at [80, 41] on input "line" at bounding box center [92, 40] width 87 height 7
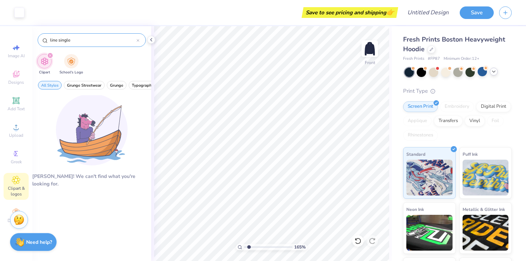
drag, startPoint x: 71, startPoint y: 44, endPoint x: 47, endPoint y: 40, distance: 24.7
click at [47, 40] on div "line single" at bounding box center [92, 40] width 108 height 14
drag, startPoint x: 67, startPoint y: 43, endPoint x: 56, endPoint y: 43, distance: 11.1
click at [56, 43] on input "line single" at bounding box center [92, 40] width 87 height 7
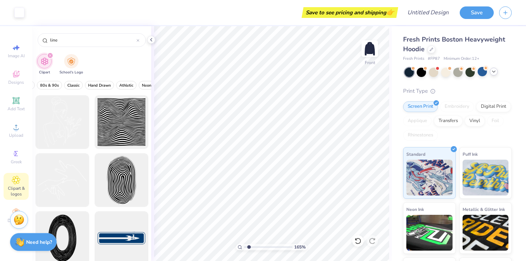
scroll to position [0, 214]
click at [90, 85] on span "Hand Drawn" at bounding box center [96, 85] width 23 height 5
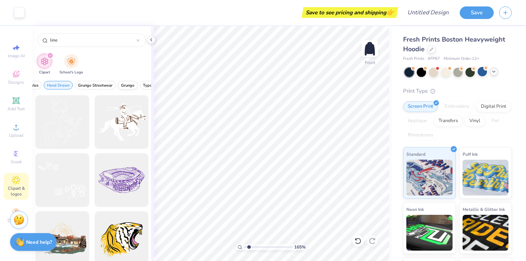
scroll to position [0, 0]
click at [39, 86] on button "All Styles" at bounding box center [50, 85] width 24 height 9
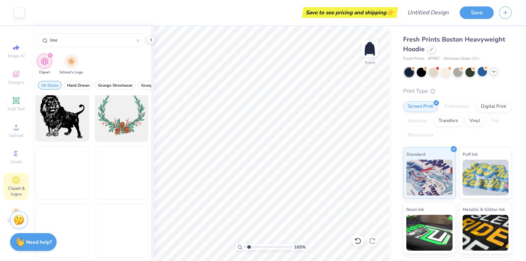
scroll to position [8430, 0]
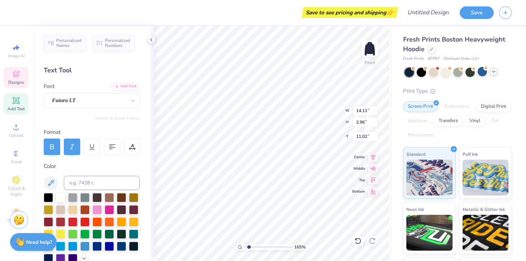
click at [15, 133] on span "Upload" at bounding box center [16, 136] width 14 height 6
click at [22, 84] on span "Designs" at bounding box center [16, 83] width 16 height 6
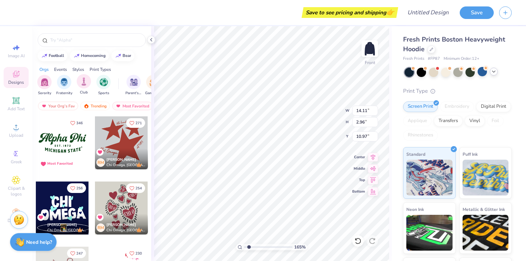
scroll to position [0, 28]
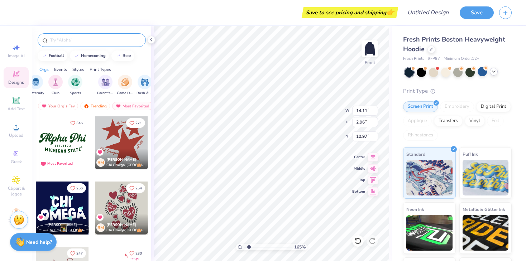
click at [77, 42] on input "text" at bounding box center [95, 40] width 92 height 7
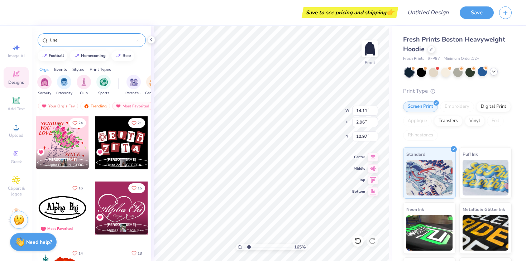
scroll to position [195, 0]
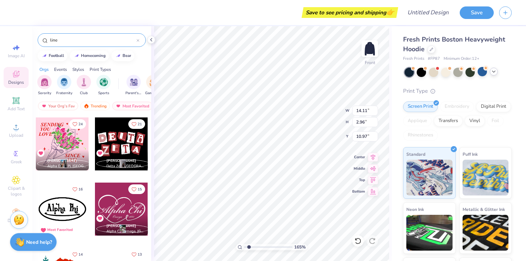
click at [55, 143] on div at bounding box center [62, 144] width 53 height 53
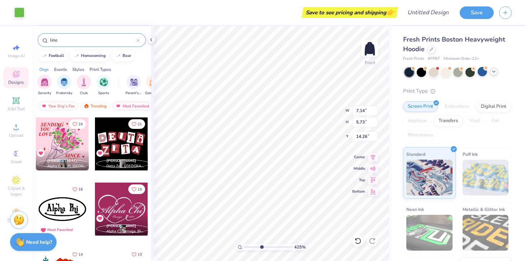
click at [261, 246] on input "range" at bounding box center [268, 247] width 48 height 6
